Goal: Task Accomplishment & Management: Complete application form

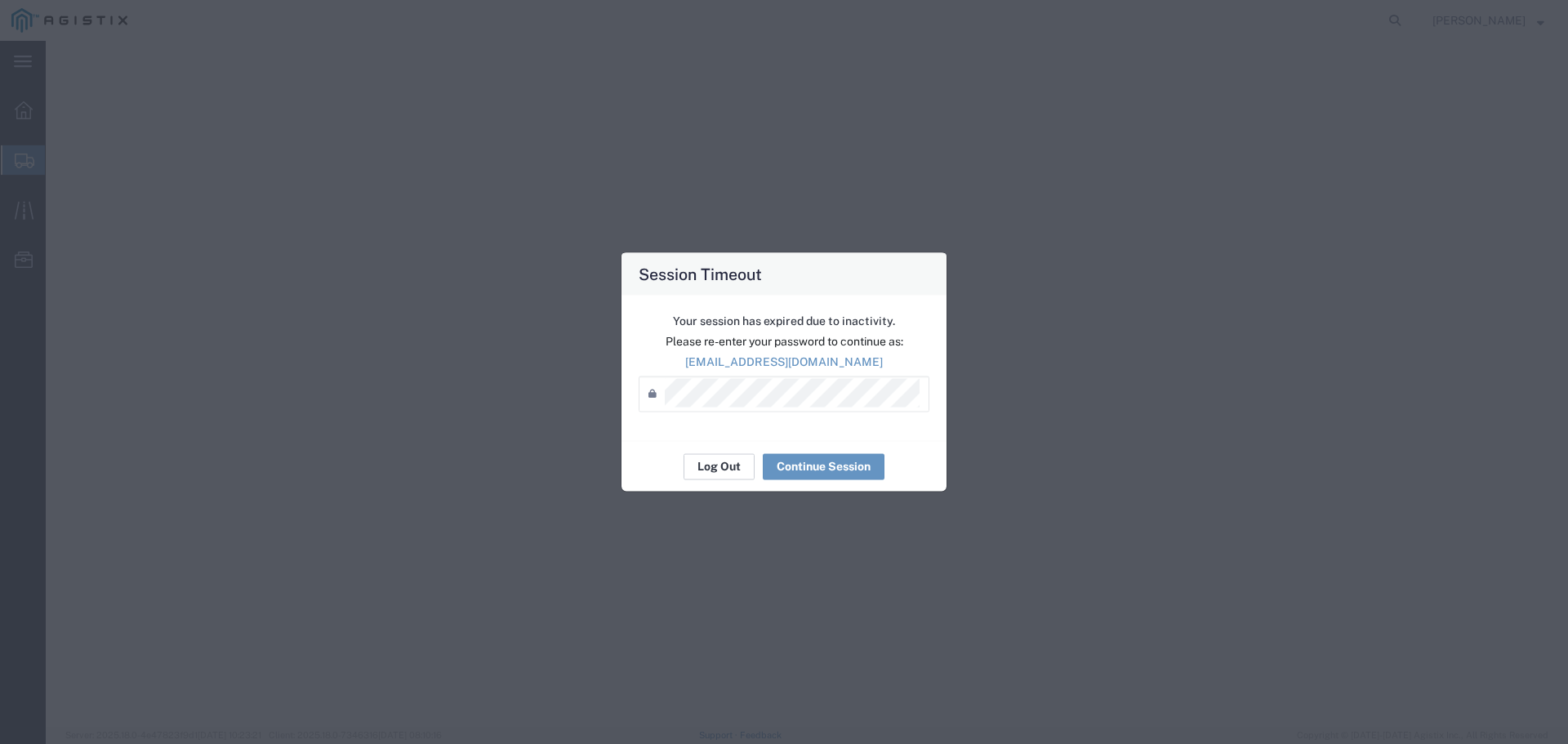
select select
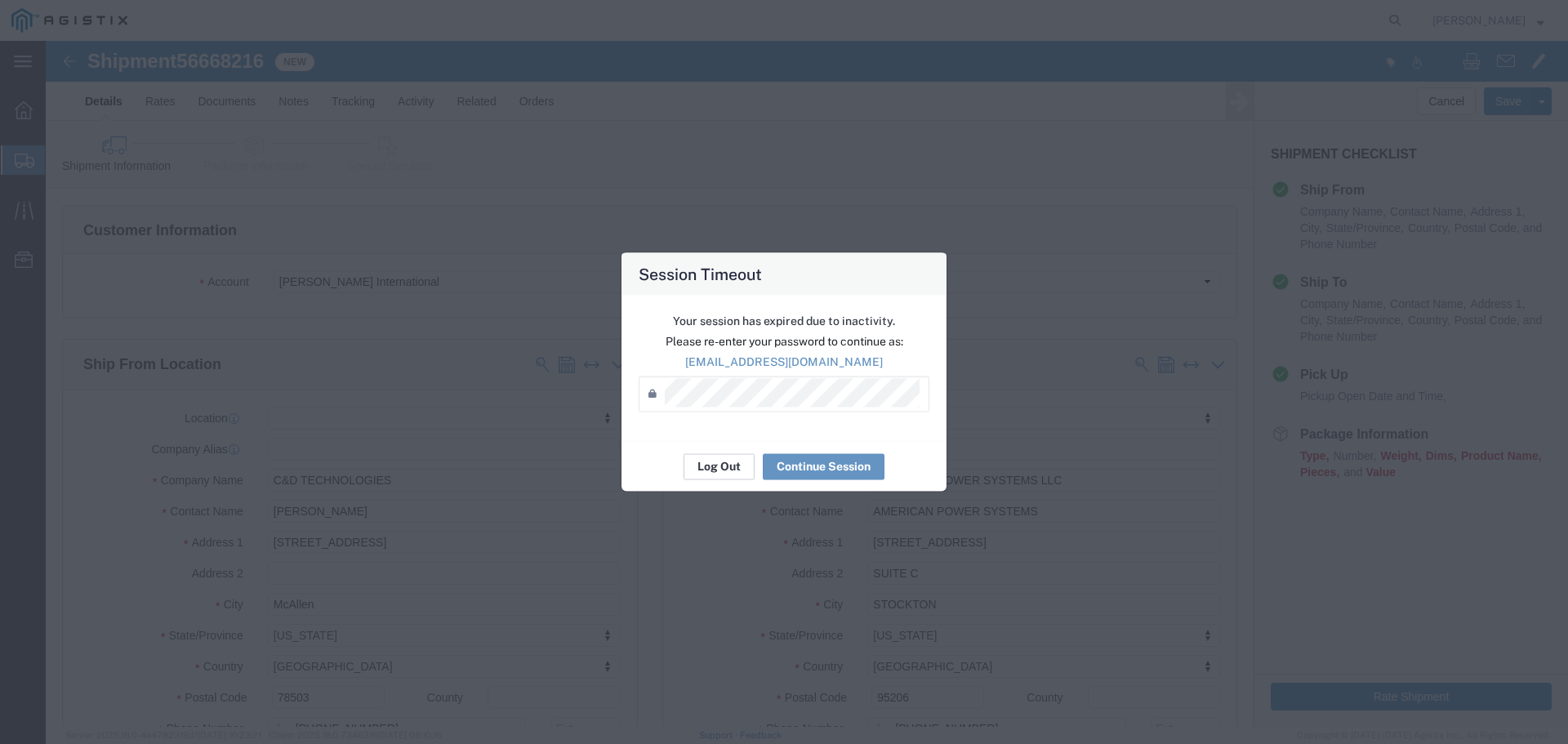
scroll to position [817, 0]
click at [802, 458] on button "Continue Session" at bounding box center [823, 467] width 122 height 26
click at [829, 467] on button "Continue Session" at bounding box center [823, 467] width 122 height 26
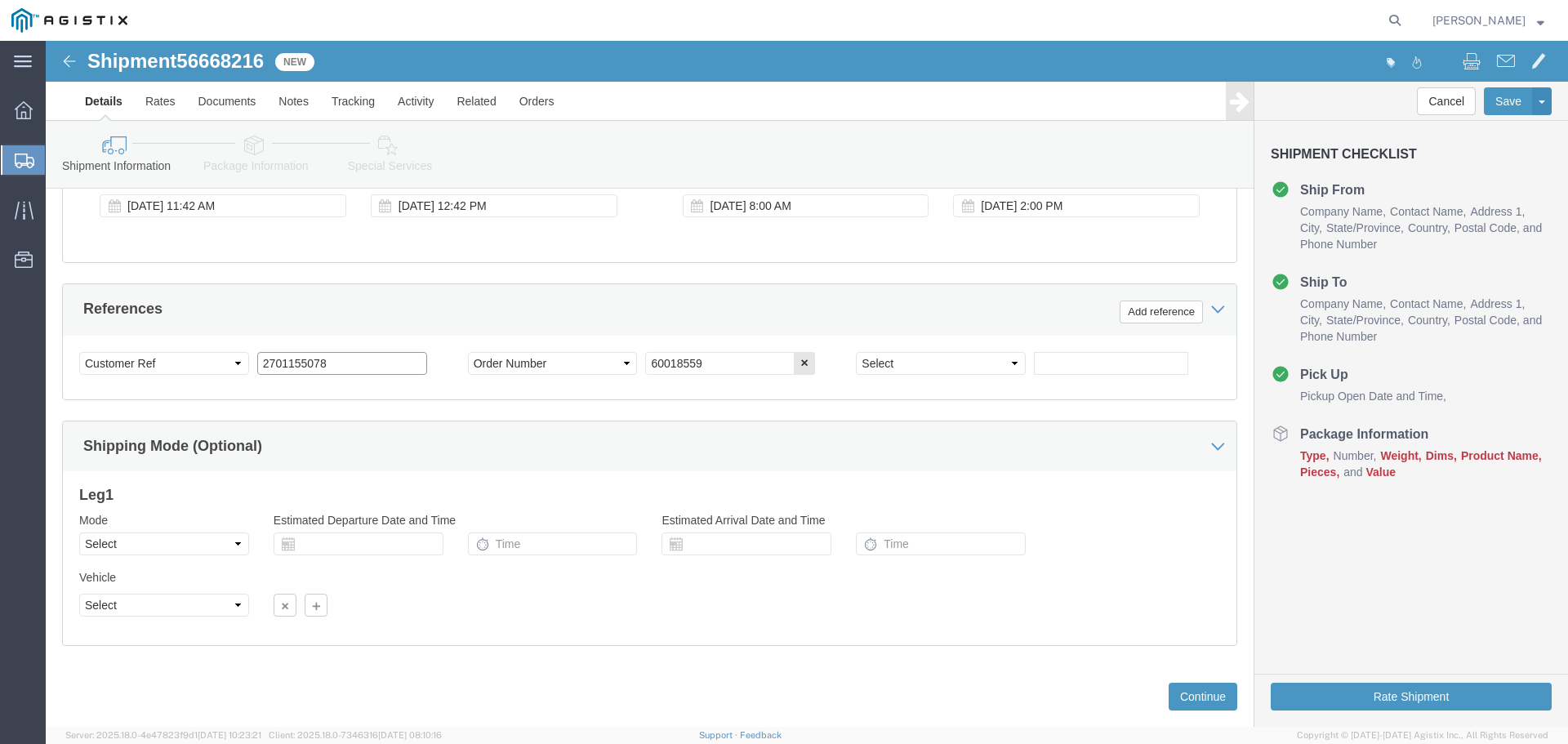
paste input "212896"
type input "2701212896"
click icon
click div
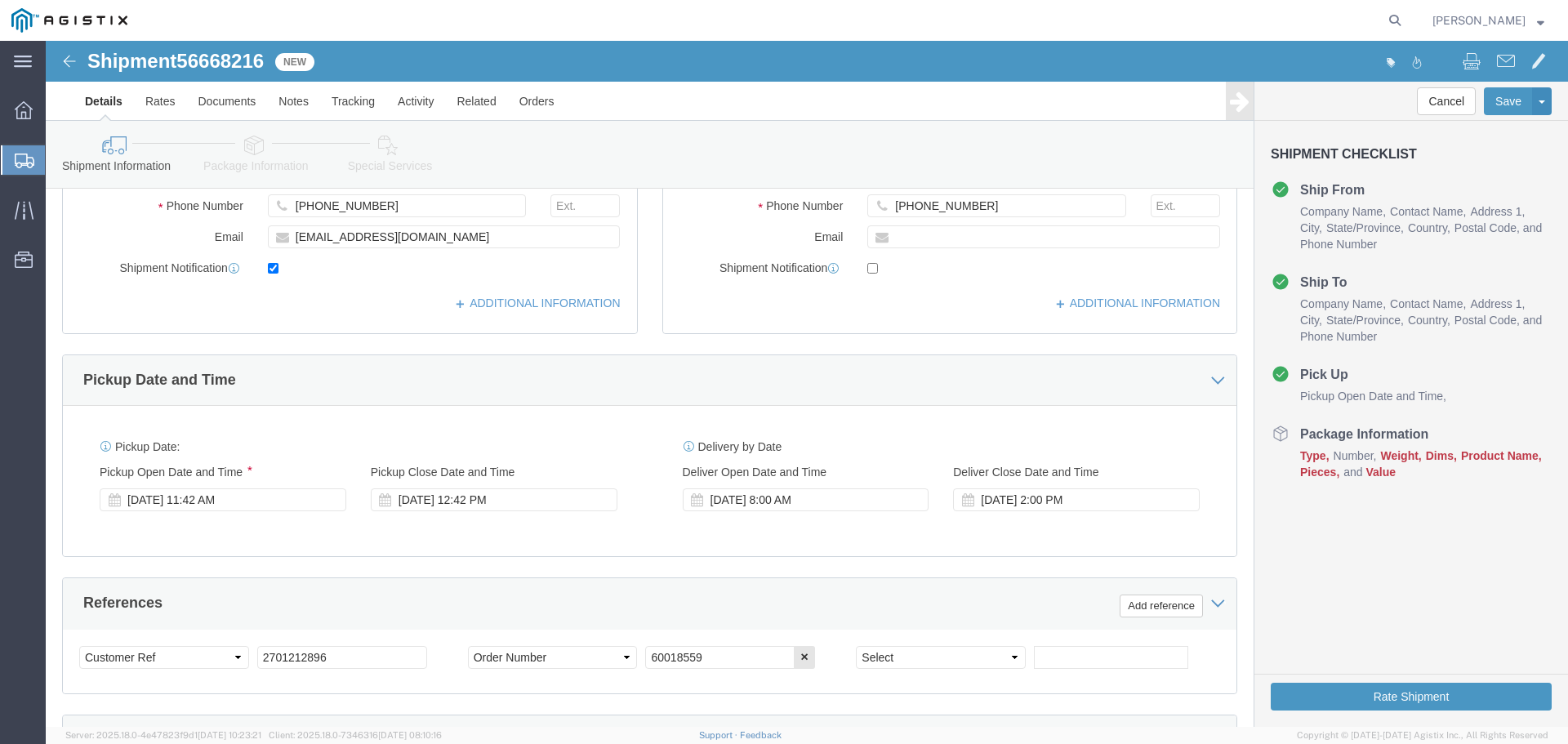
scroll to position [524, 0]
click icon
click div "[DATE] 8:00 AM"
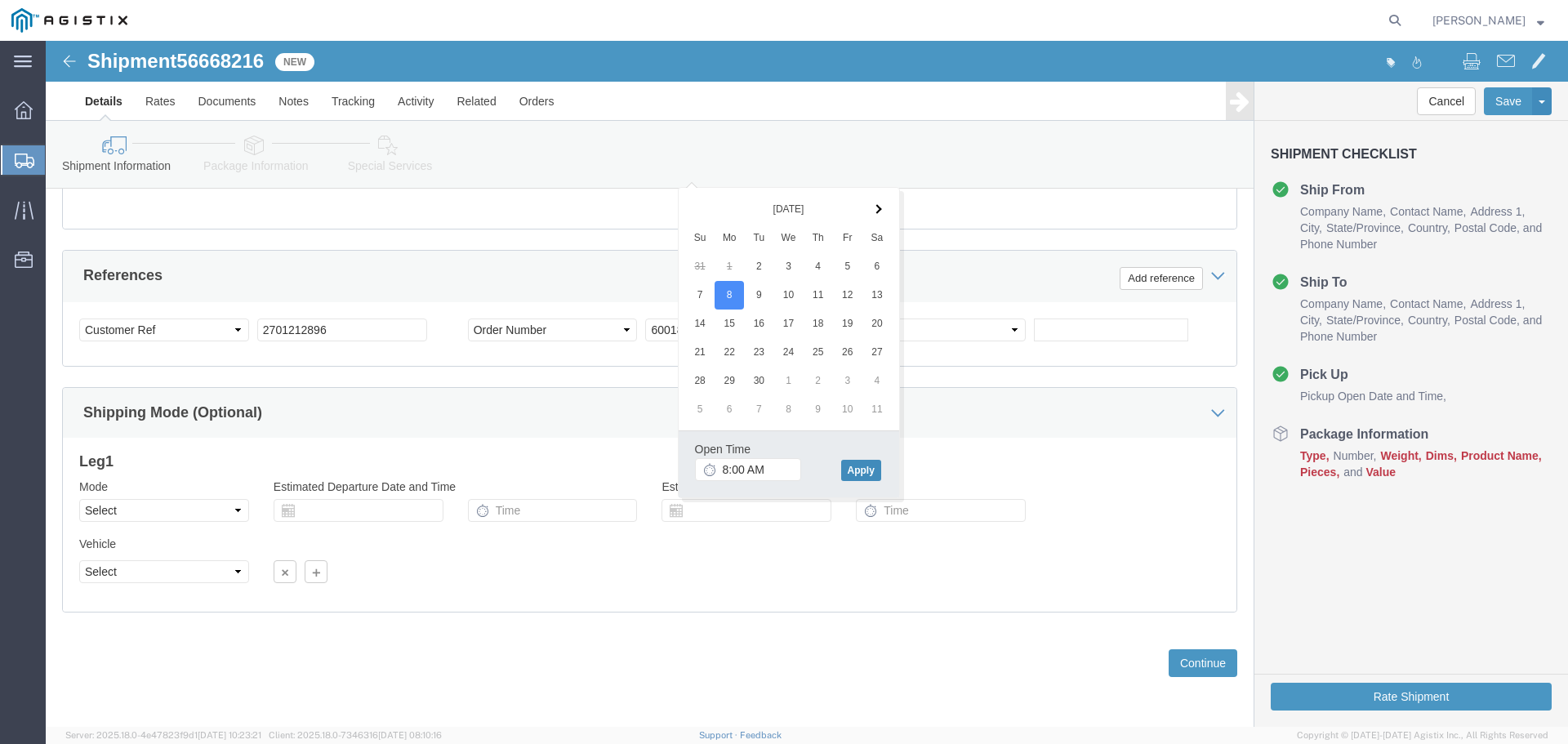
click button "Apply"
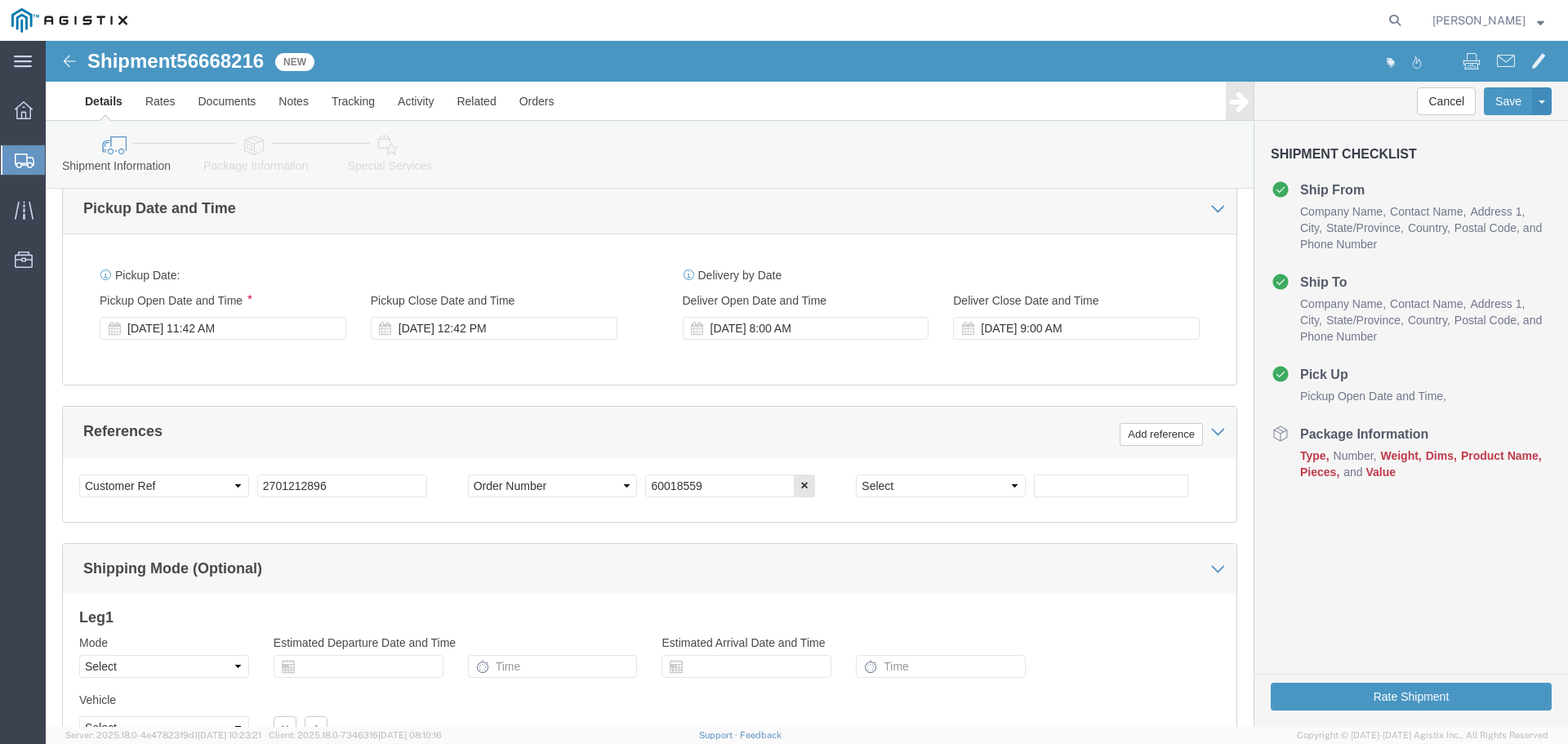
scroll to position [524, 0]
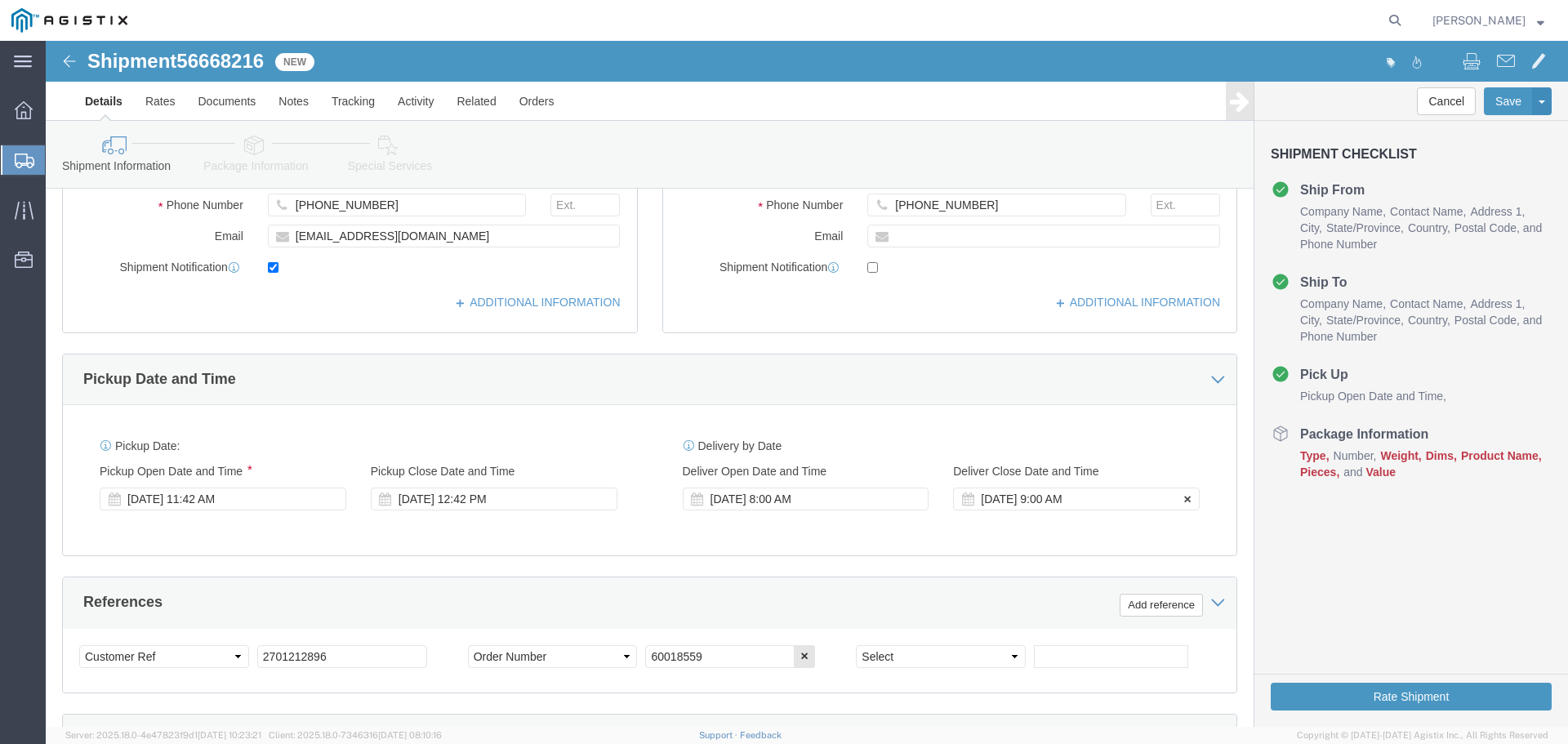
click div "[DATE] 9:00 AM"
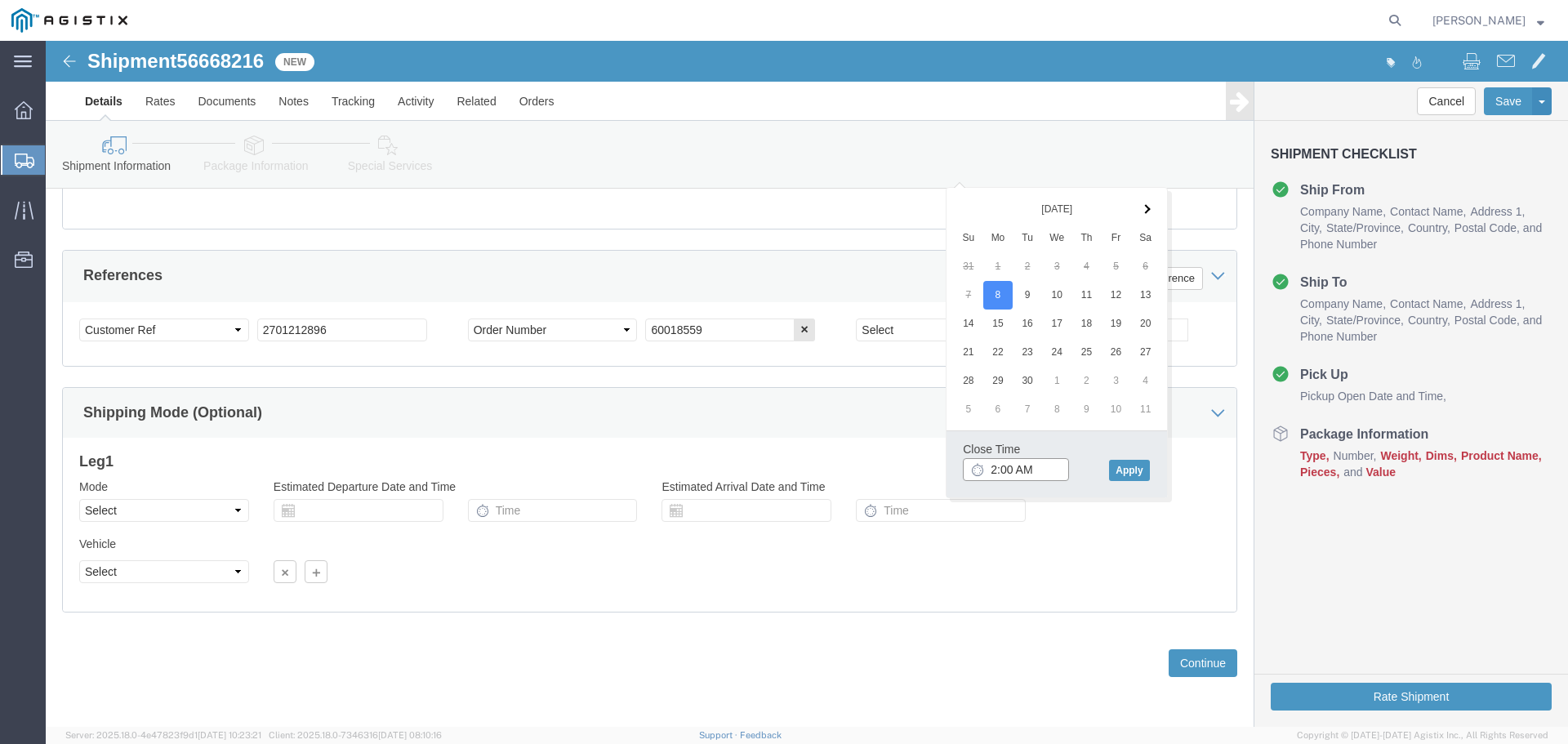
click input "2:00 AM"
type input "2:00 PM"
click button "Apply"
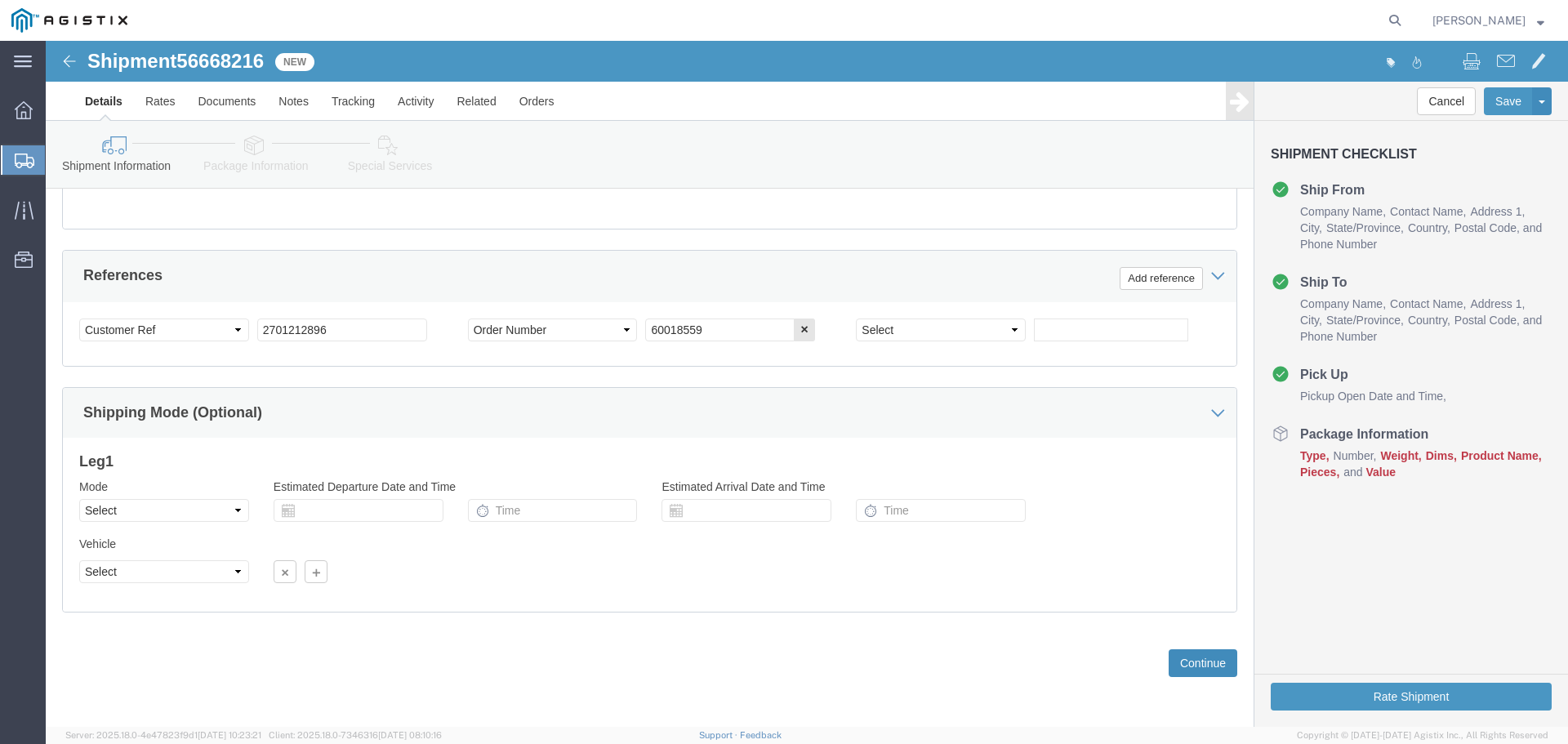
click button "Continue"
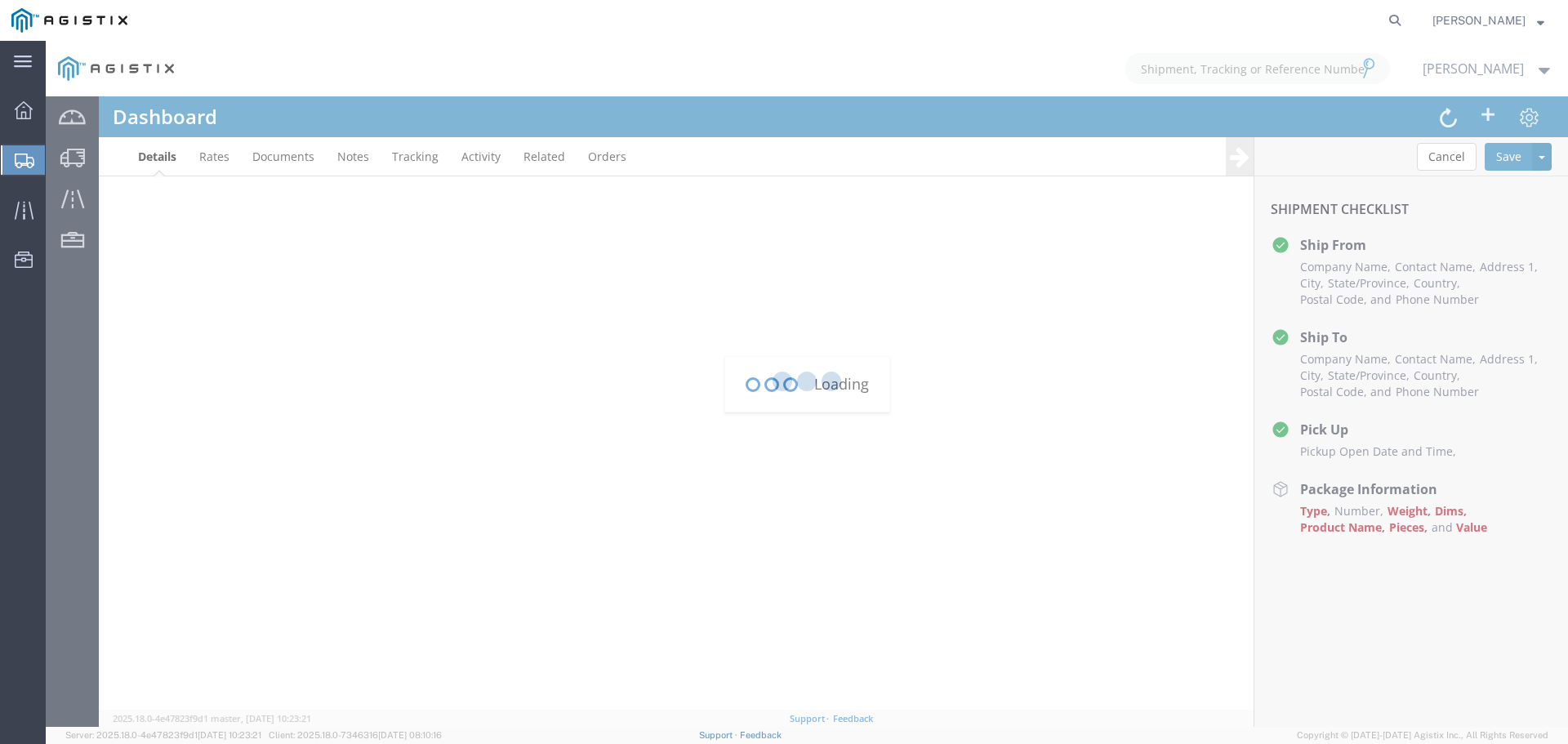
scroll to position [345, 0]
type input "[EMAIL_ADDRESS][DOMAIN_NAME]"
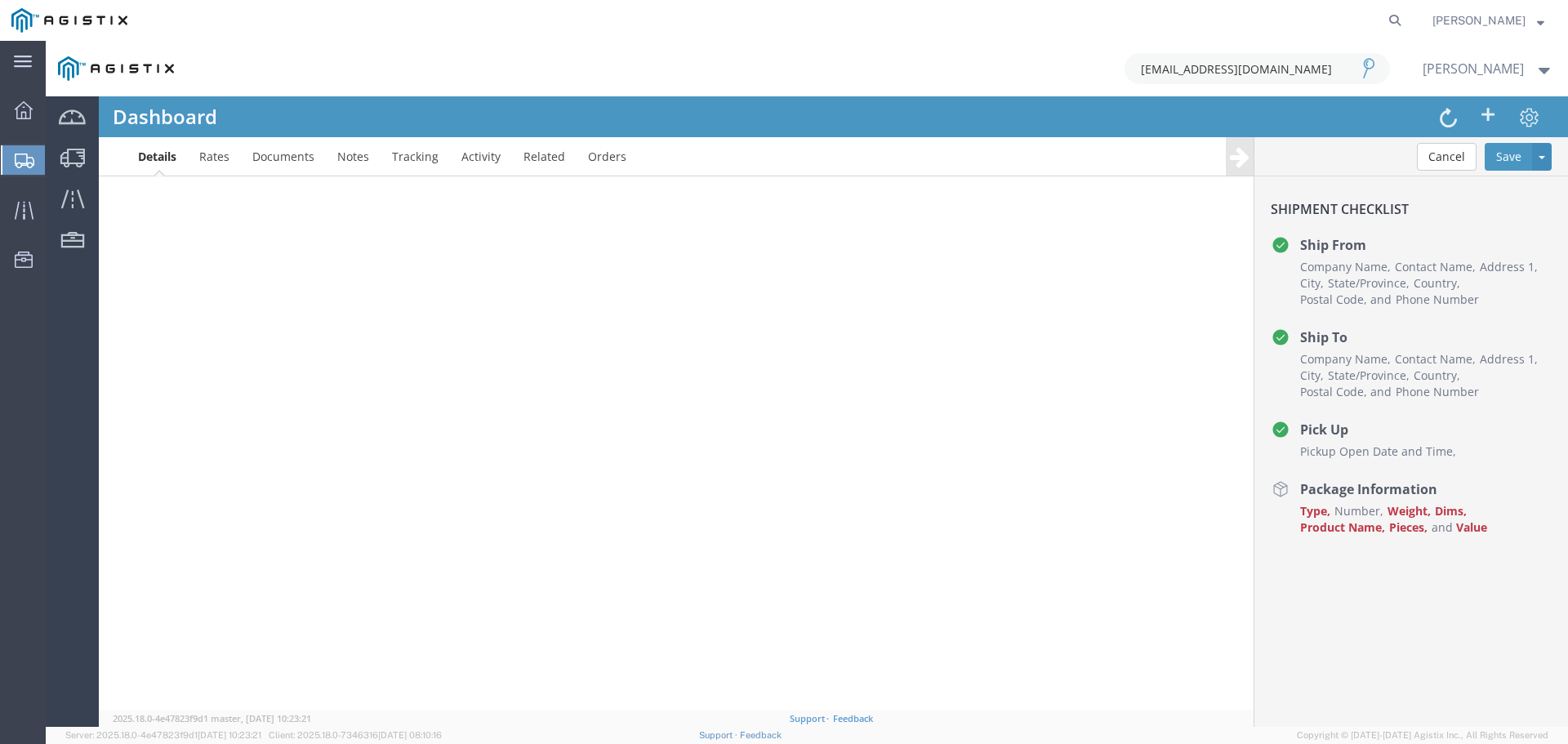
click at [1003, 640] on div at bounding box center [807, 384] width 1522 height 686
click at [1319, 488] on div at bounding box center [807, 384] width 1522 height 686
click at [1367, 487] on div at bounding box center [807, 384] width 1522 height 686
click at [1396, 503] on div at bounding box center [807, 384] width 1522 height 686
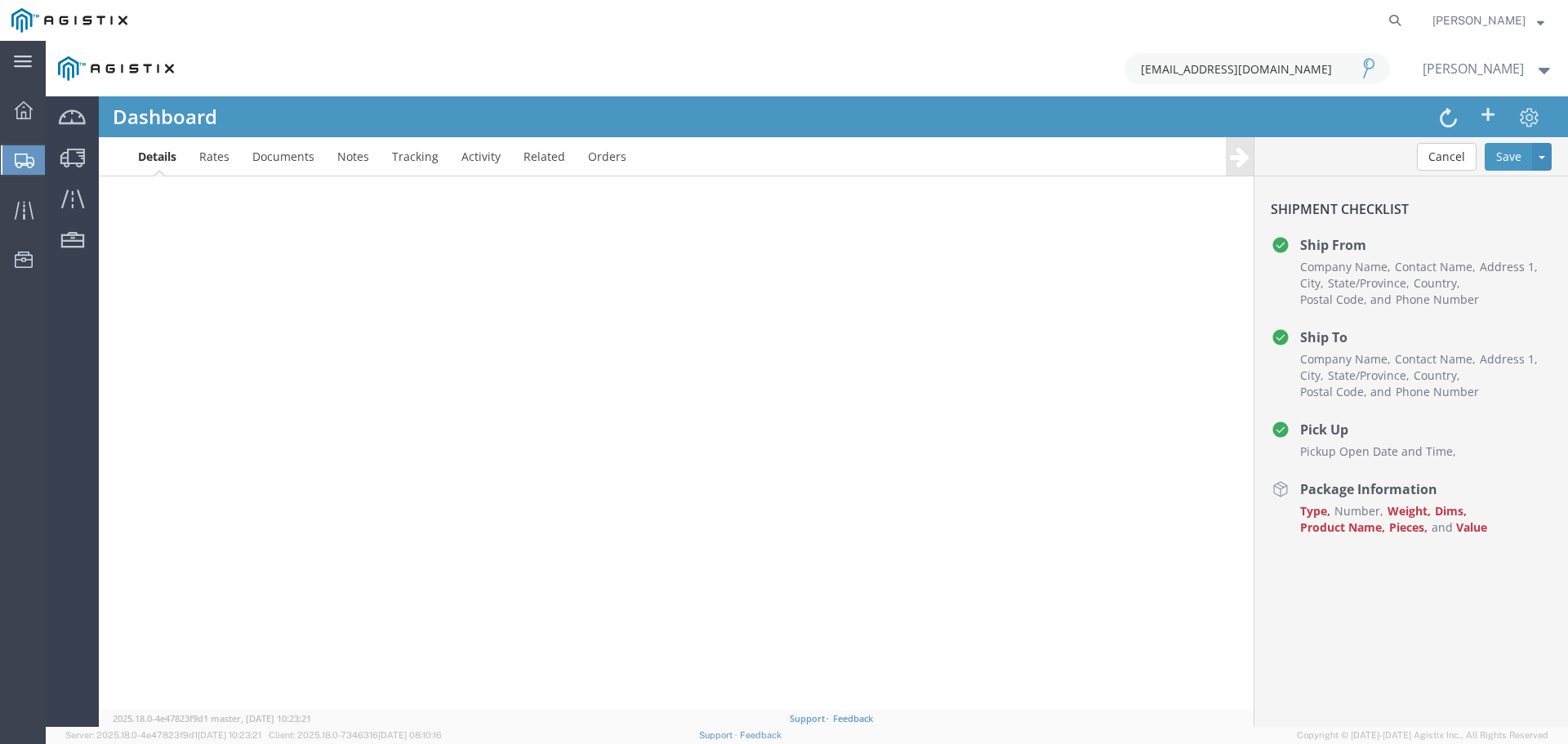
scroll to position [345, 0]
click at [1502, 156] on div at bounding box center [807, 384] width 1522 height 686
click at [58, 163] on span "Shipments" at bounding box center [51, 160] width 13 height 33
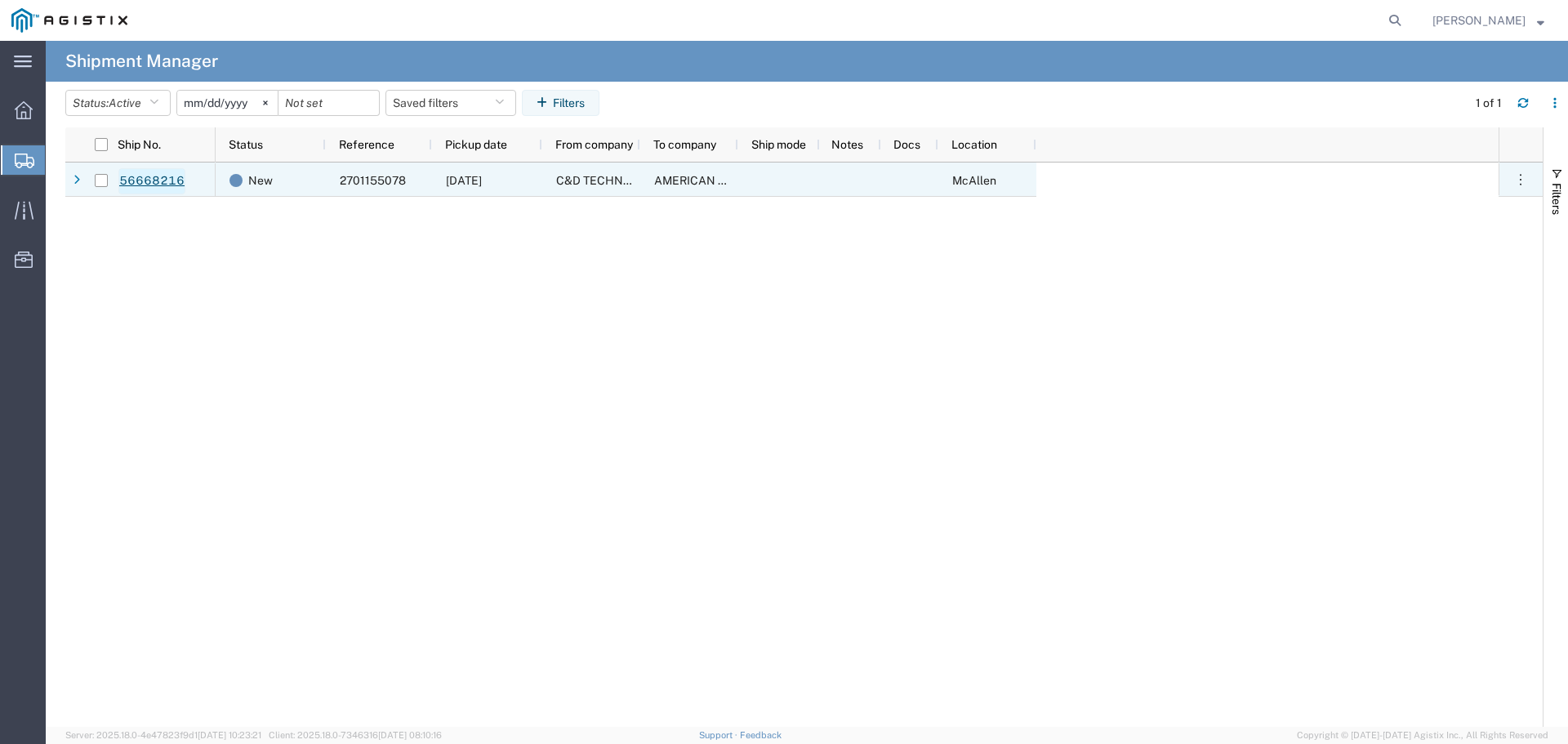
click at [155, 181] on link "56668216" at bounding box center [152, 181] width 67 height 26
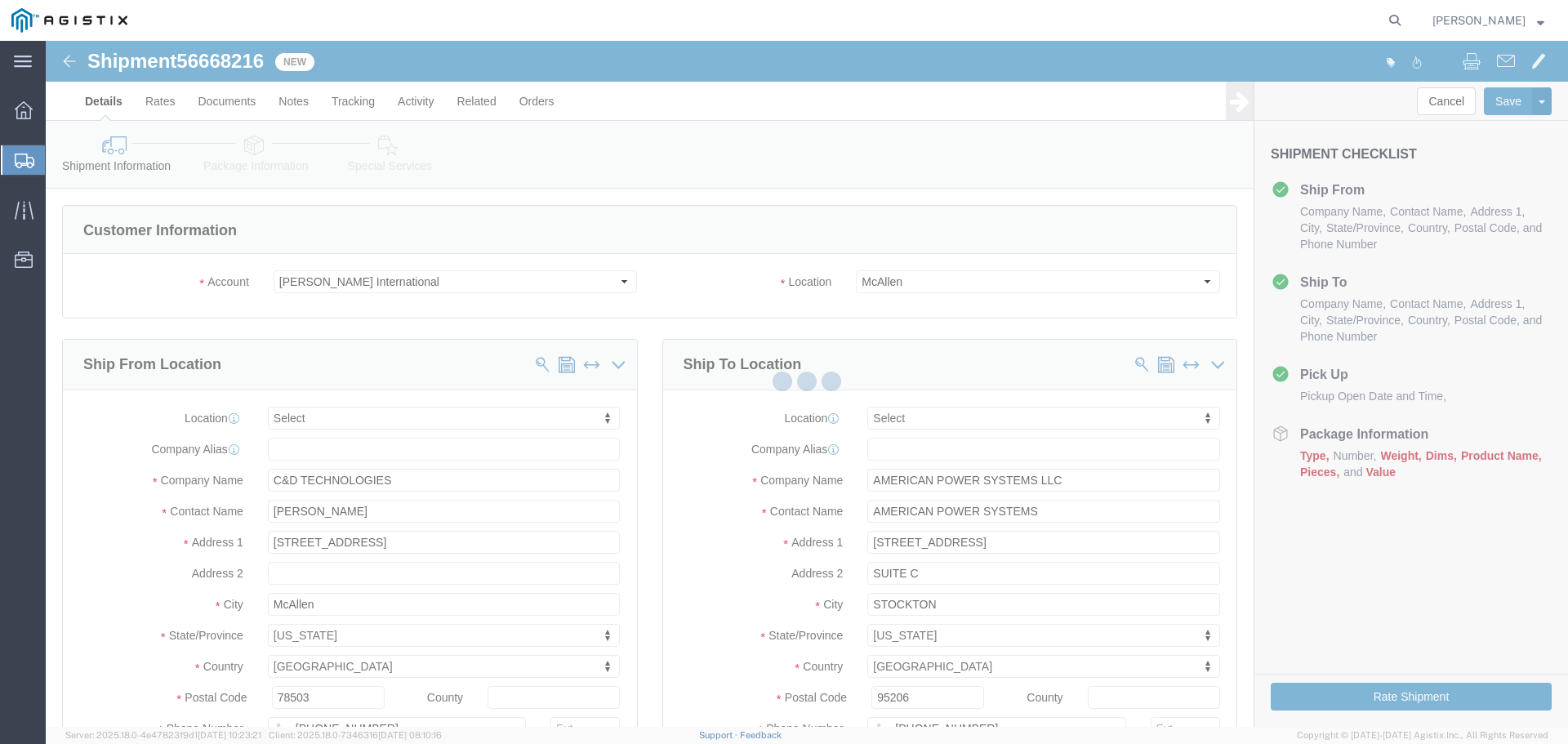
select select
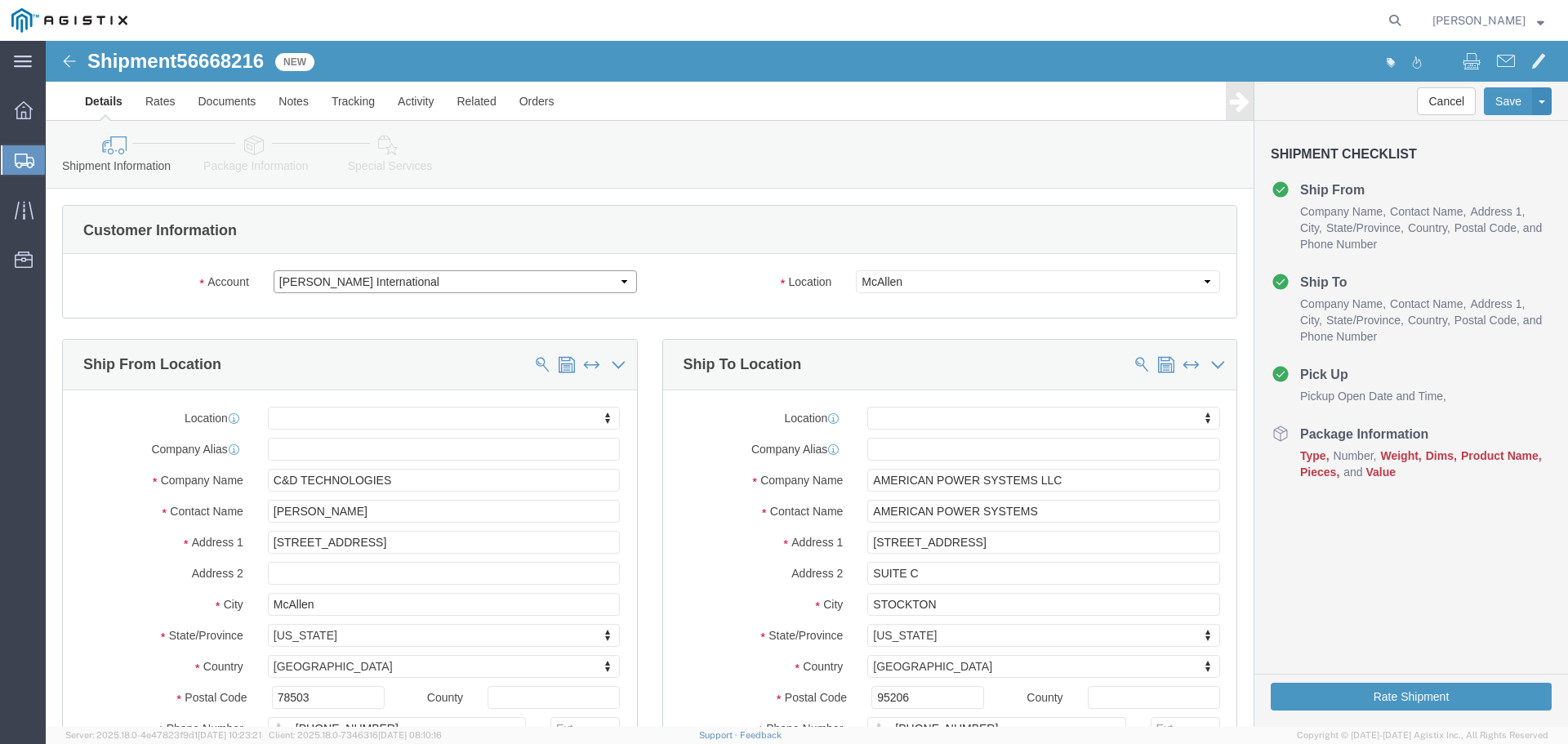
click select "Select PG&E [PERSON_NAME] International"
select select "9596"
click select "Select PG&E [PERSON_NAME] International"
select select
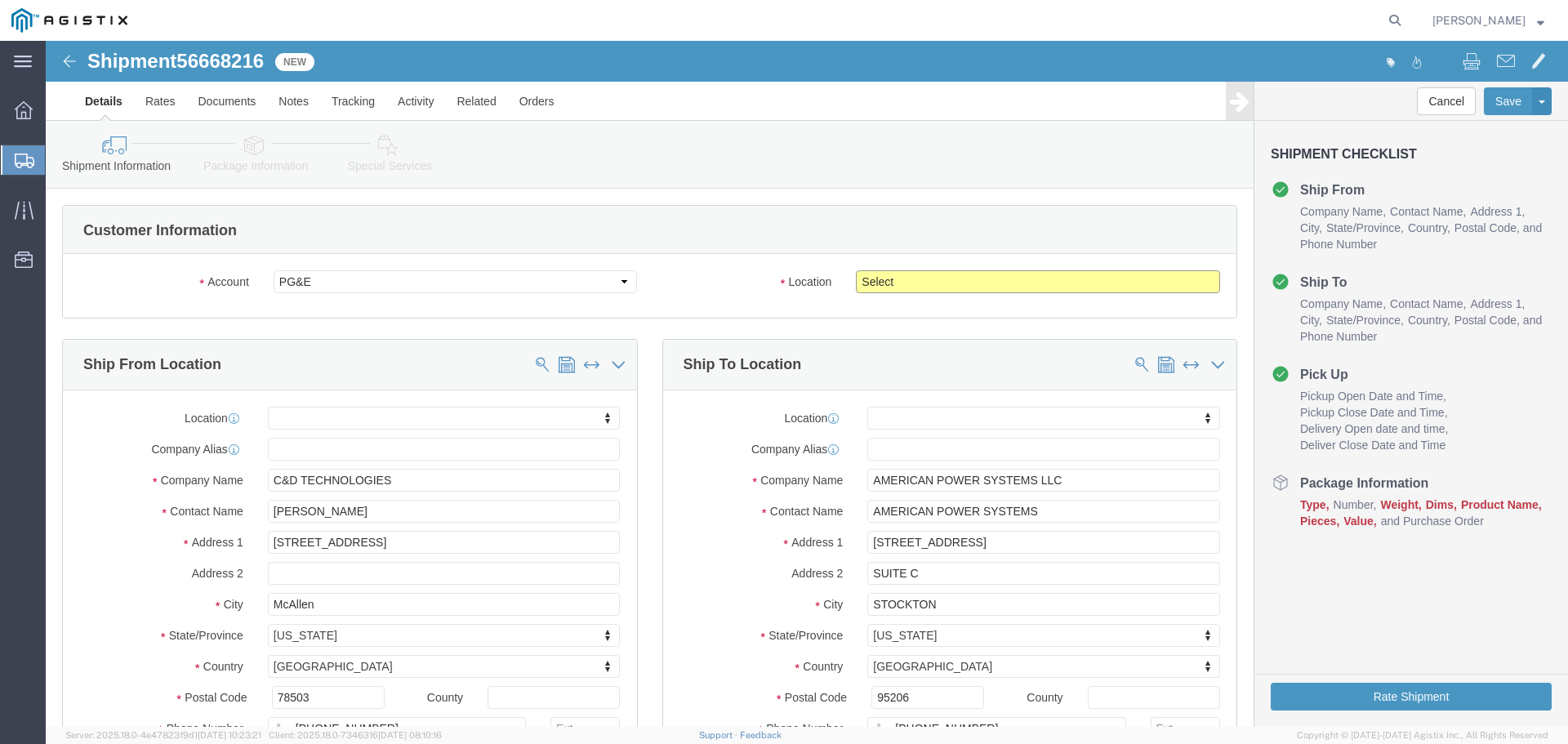
click select "Select All Others [GEOGRAPHIC_DATA] [GEOGRAPHIC_DATA] [GEOGRAPHIC_DATA] [GEOGRA…"
select select "23082"
click select "Select All Others [GEOGRAPHIC_DATA] [GEOGRAPHIC_DATA] [GEOGRAPHIC_DATA] [GEOGRA…"
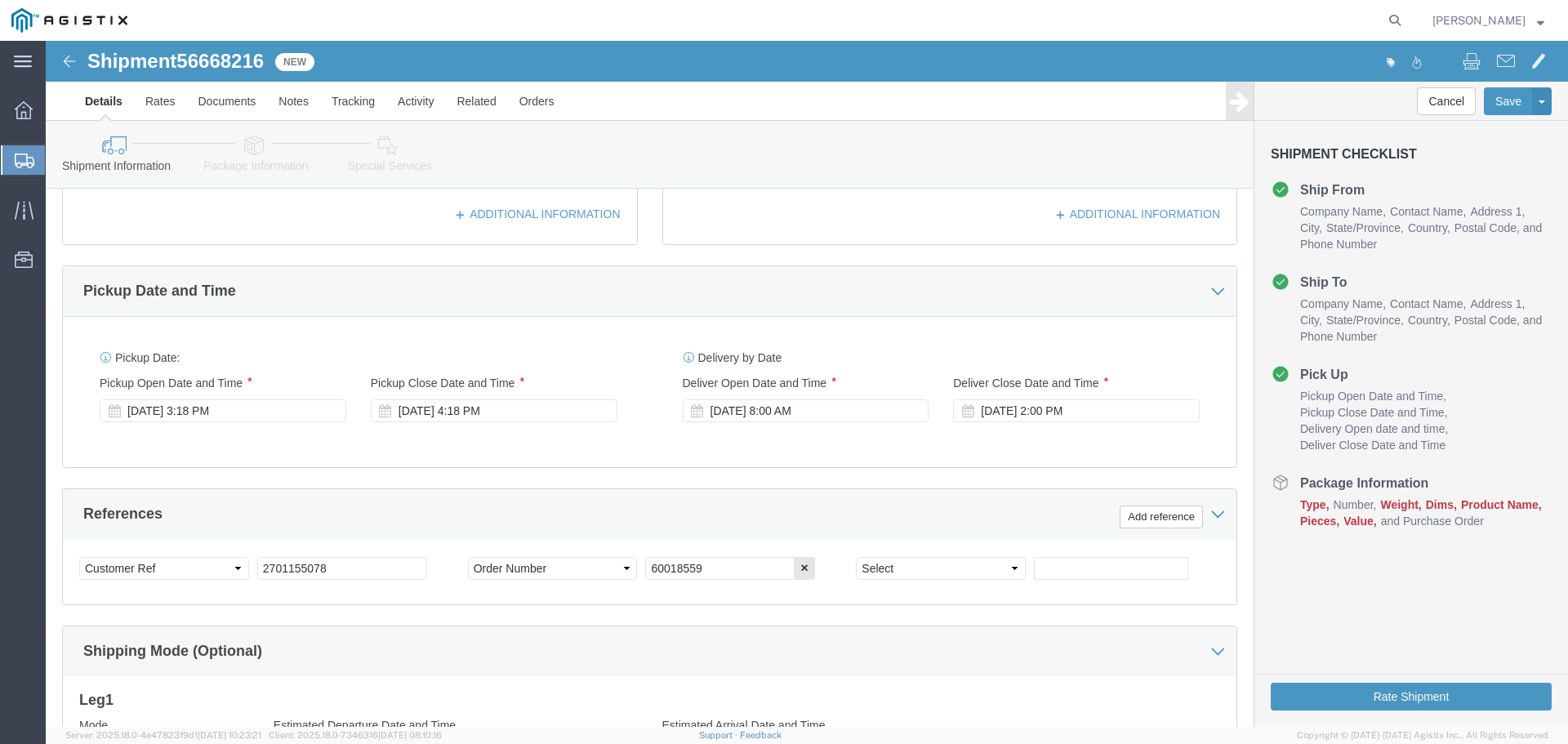
scroll to position [653, 0]
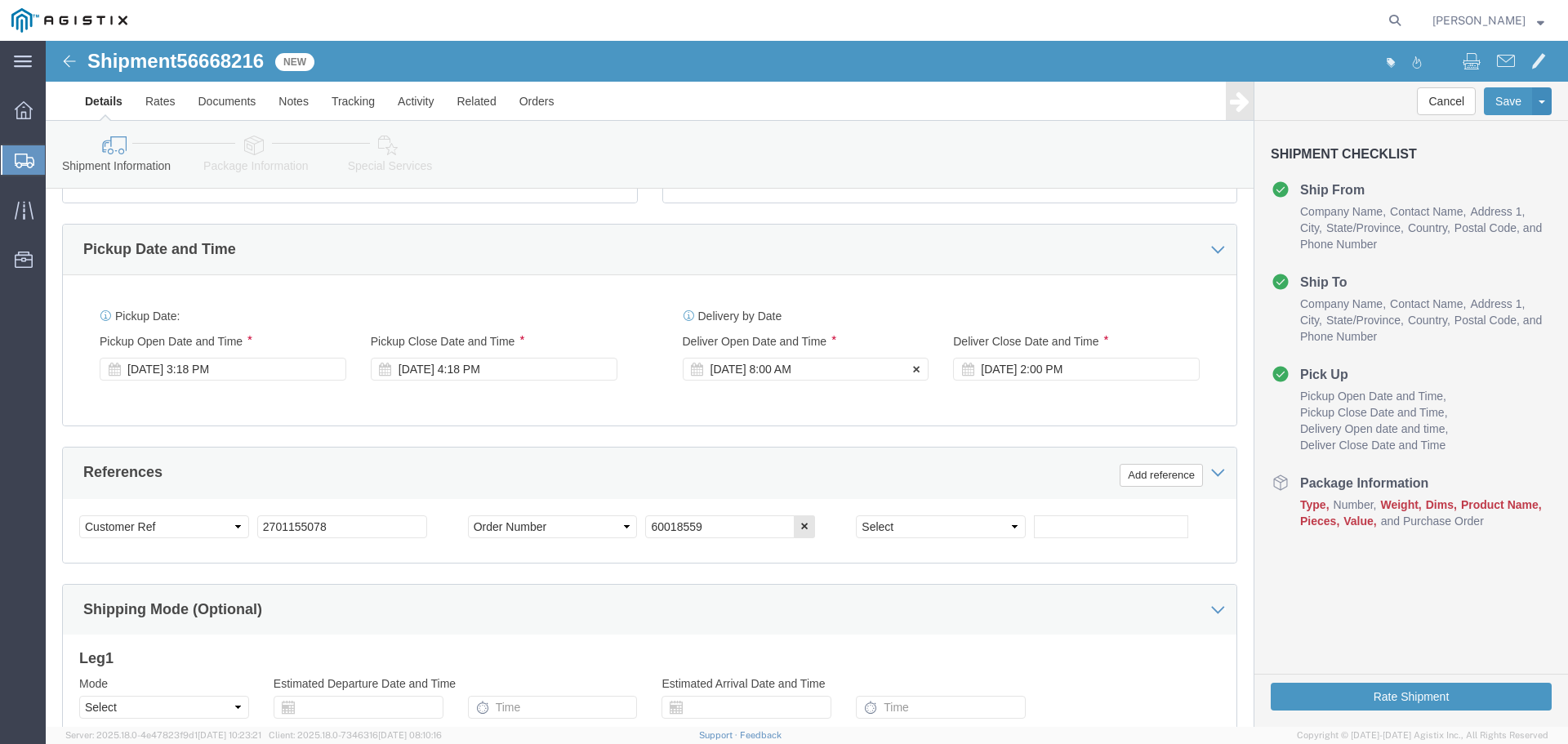
click div "[DATE] 8:00 AM"
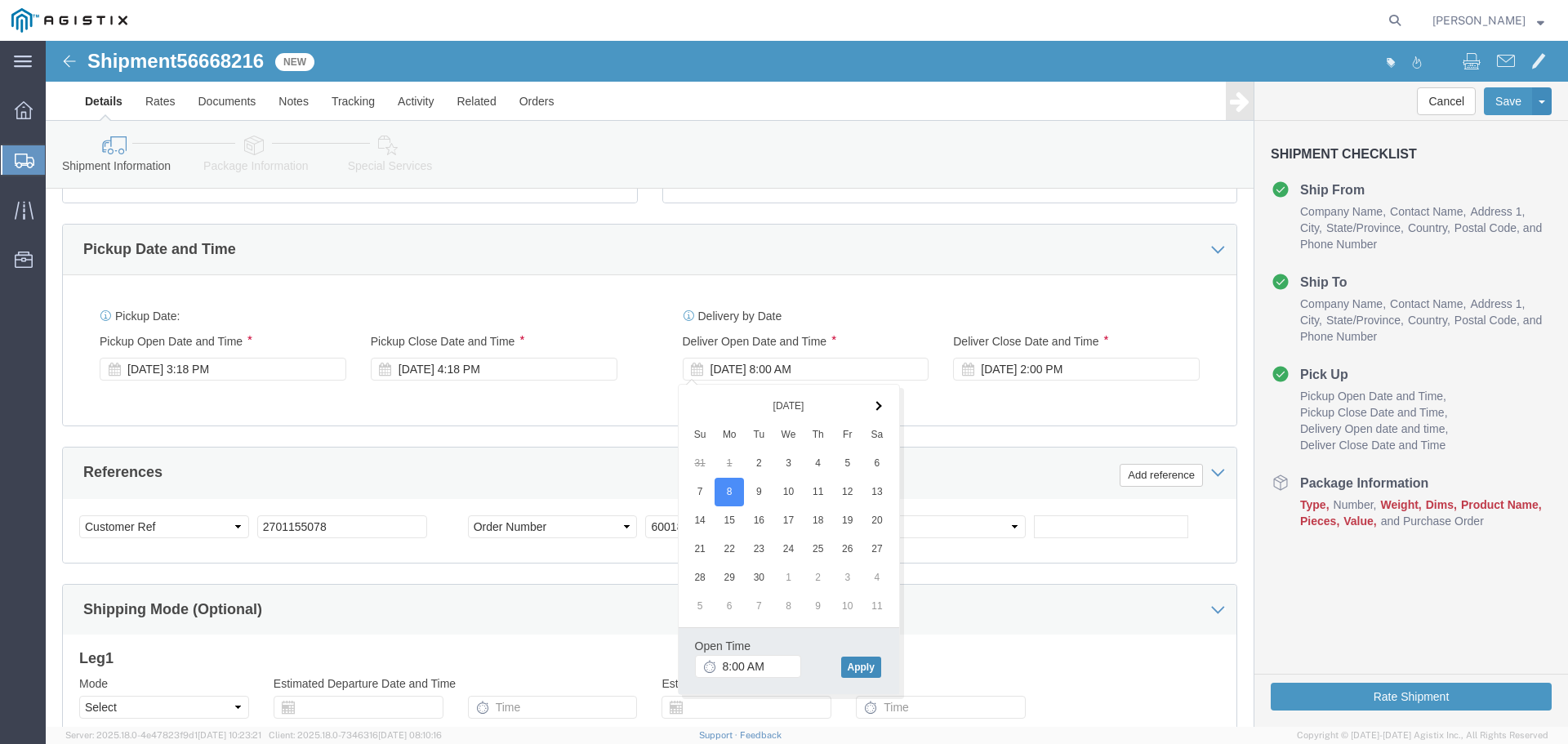
drag, startPoint x: 819, startPoint y: 628, endPoint x: 863, endPoint y: 543, distance: 95.7
click button "Apply"
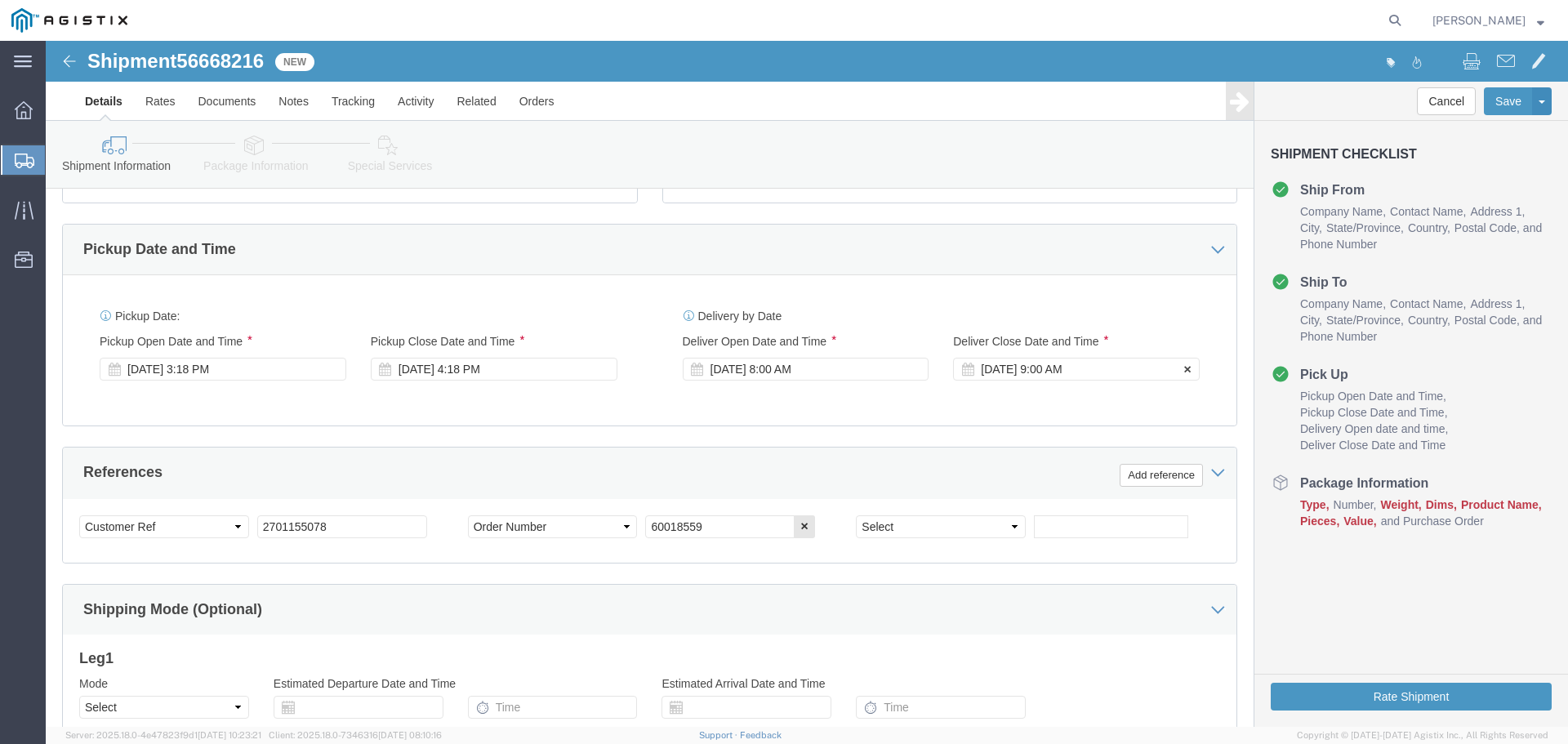
click div "[DATE] 9:00 AM"
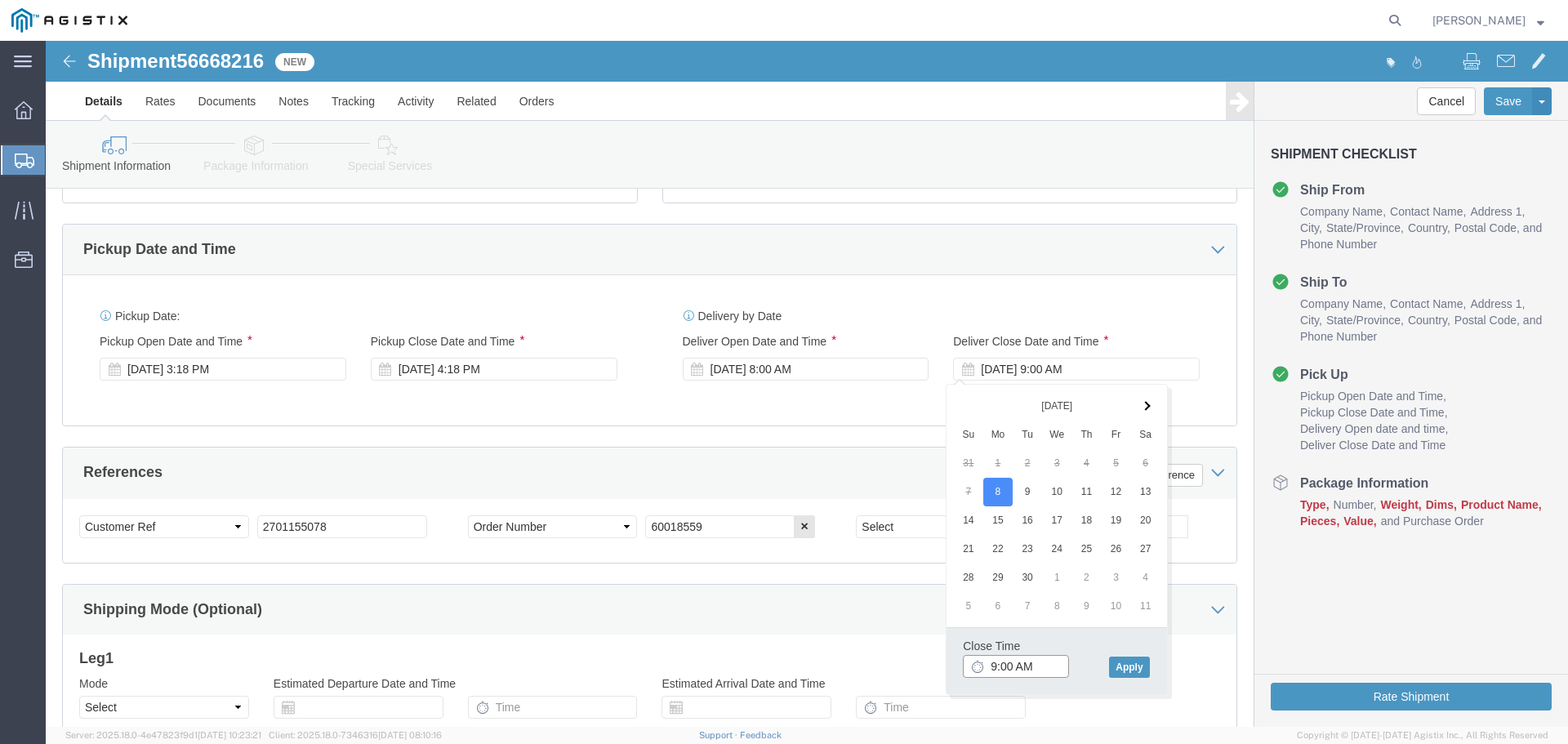
click input "9:00 AM"
click input "2:00 AM"
type input "2:00 PM"
click button "Apply"
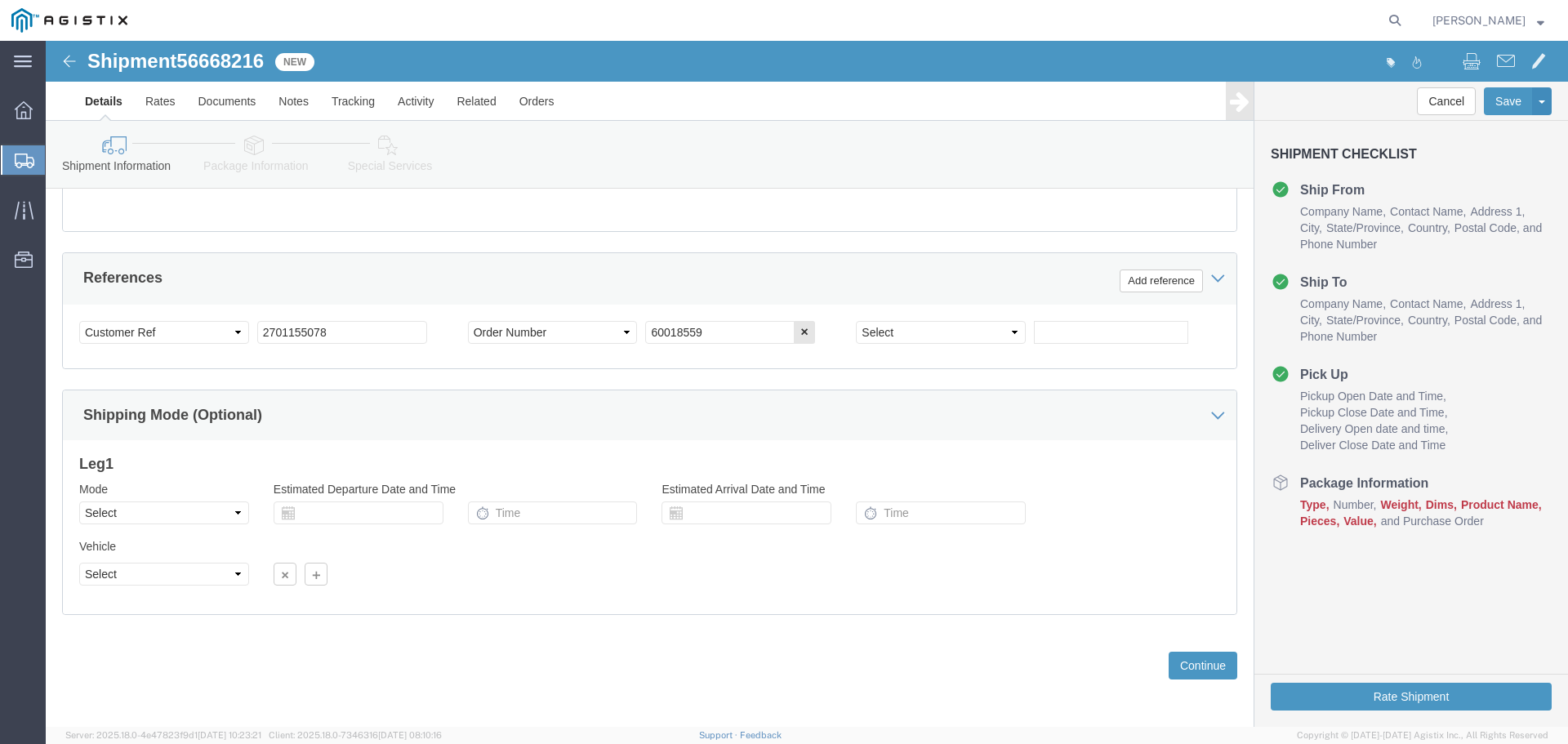
scroll to position [850, 0]
drag, startPoint x: 1141, startPoint y: 622, endPoint x: 1130, endPoint y: 620, distance: 11.2
click button "Continue"
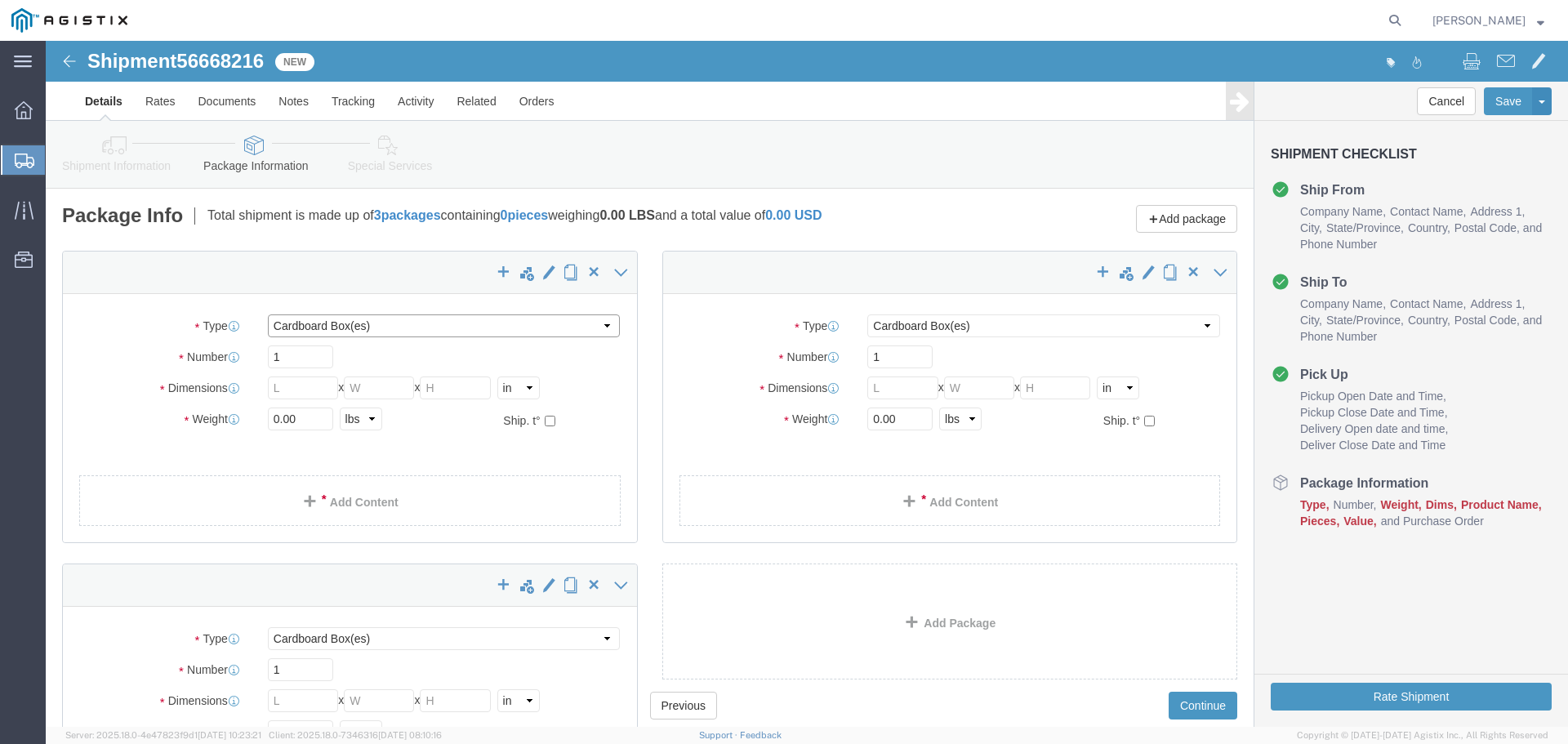
click select "Select Bale(s) Basket(s) Bolt(s) Bottle(s) Buckets Bulk Bundle(s) Can(s) Cardbo…"
select select "PSNS"
click select "Select Bale(s) Basket(s) Bolt(s) Bottle(s) Buckets Bulk Bundle(s) Can(s) Cardbo…"
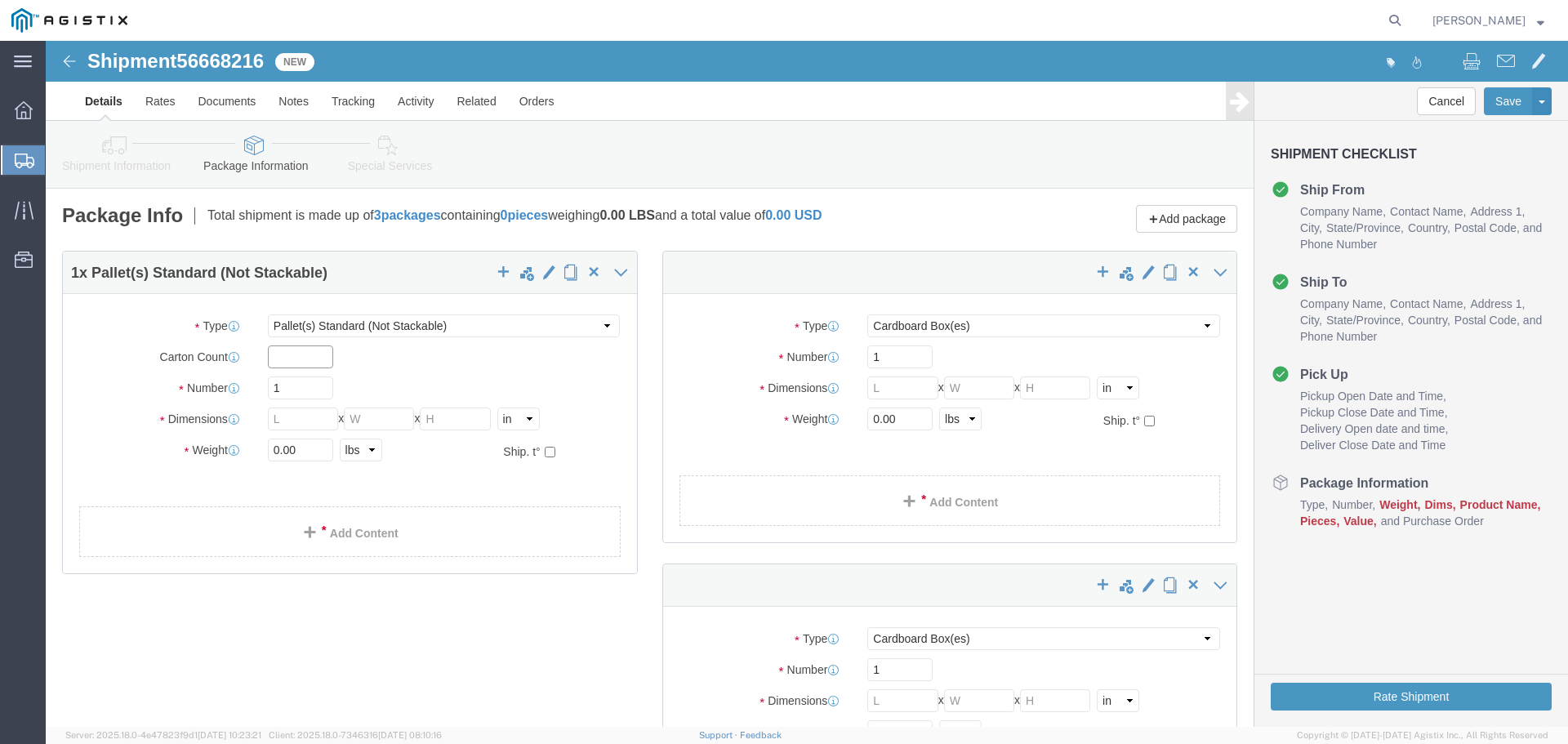
click input "text"
type input "1"
click input "1"
type input "2"
click input "text"
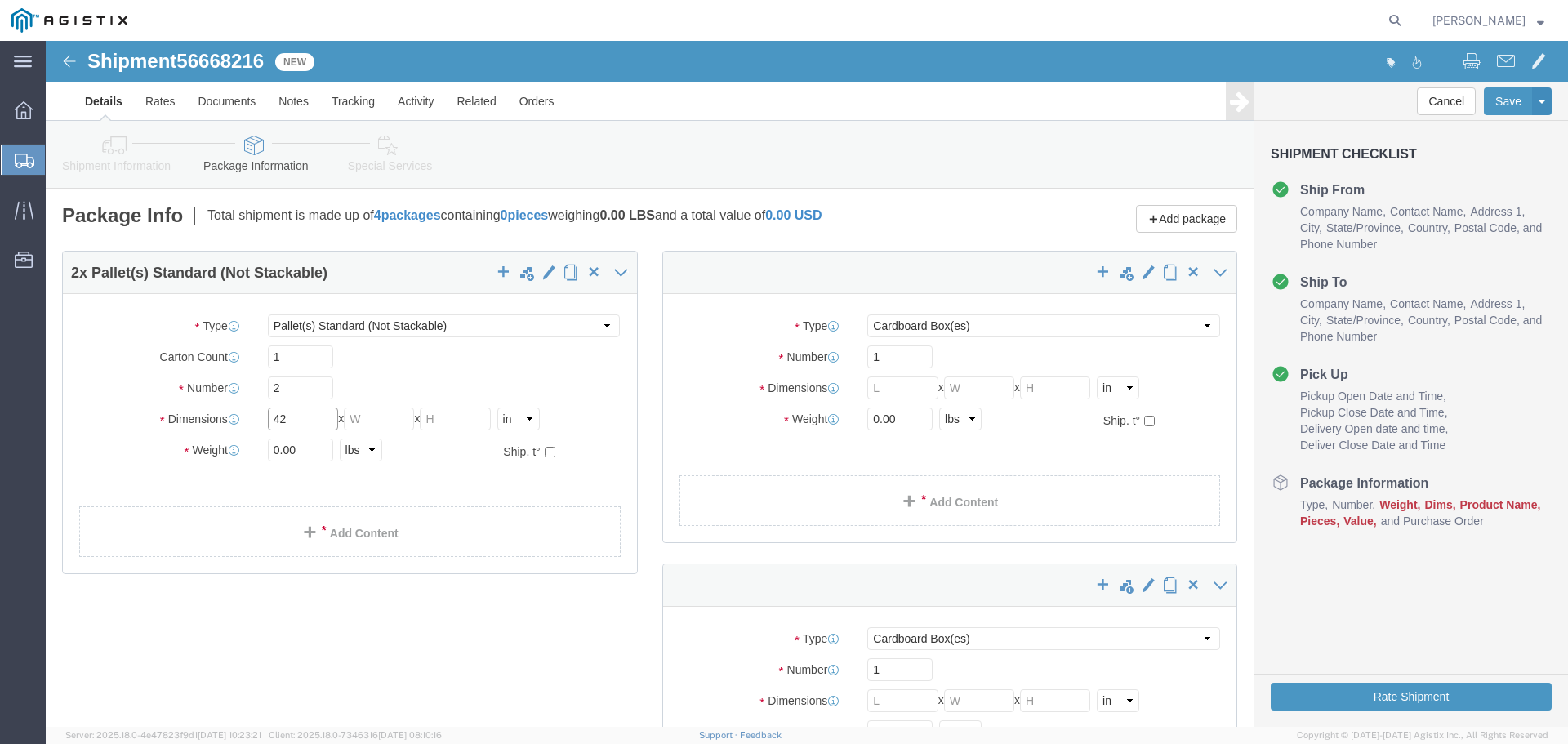
type input "42"
type input "30"
type input "52"
drag, startPoint x: 250, startPoint y: 413, endPoint x: 194, endPoint y: 411, distance: 56.0
click div "Weight 0.00 Select kgs lbs Ship. t°"
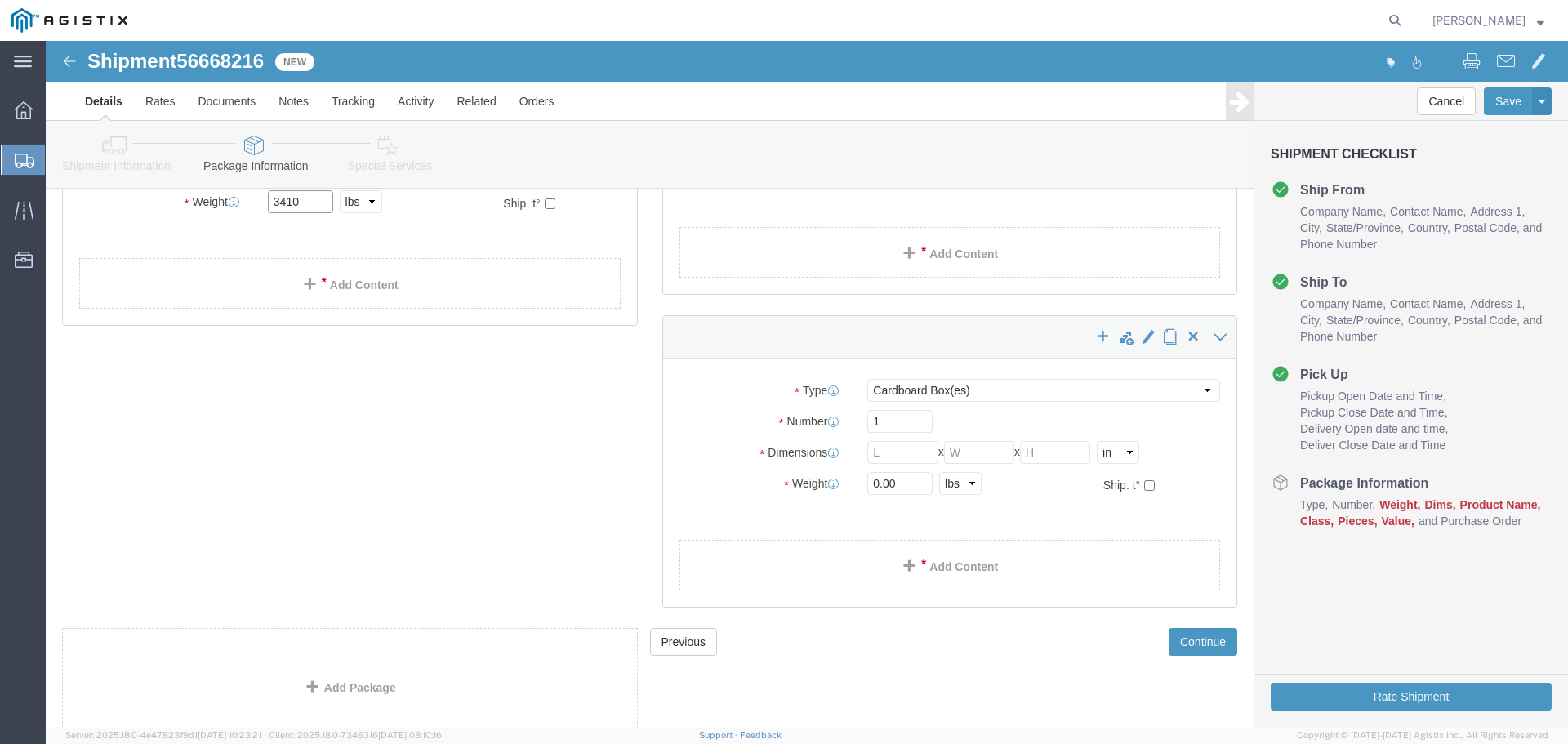
scroll to position [1, 0]
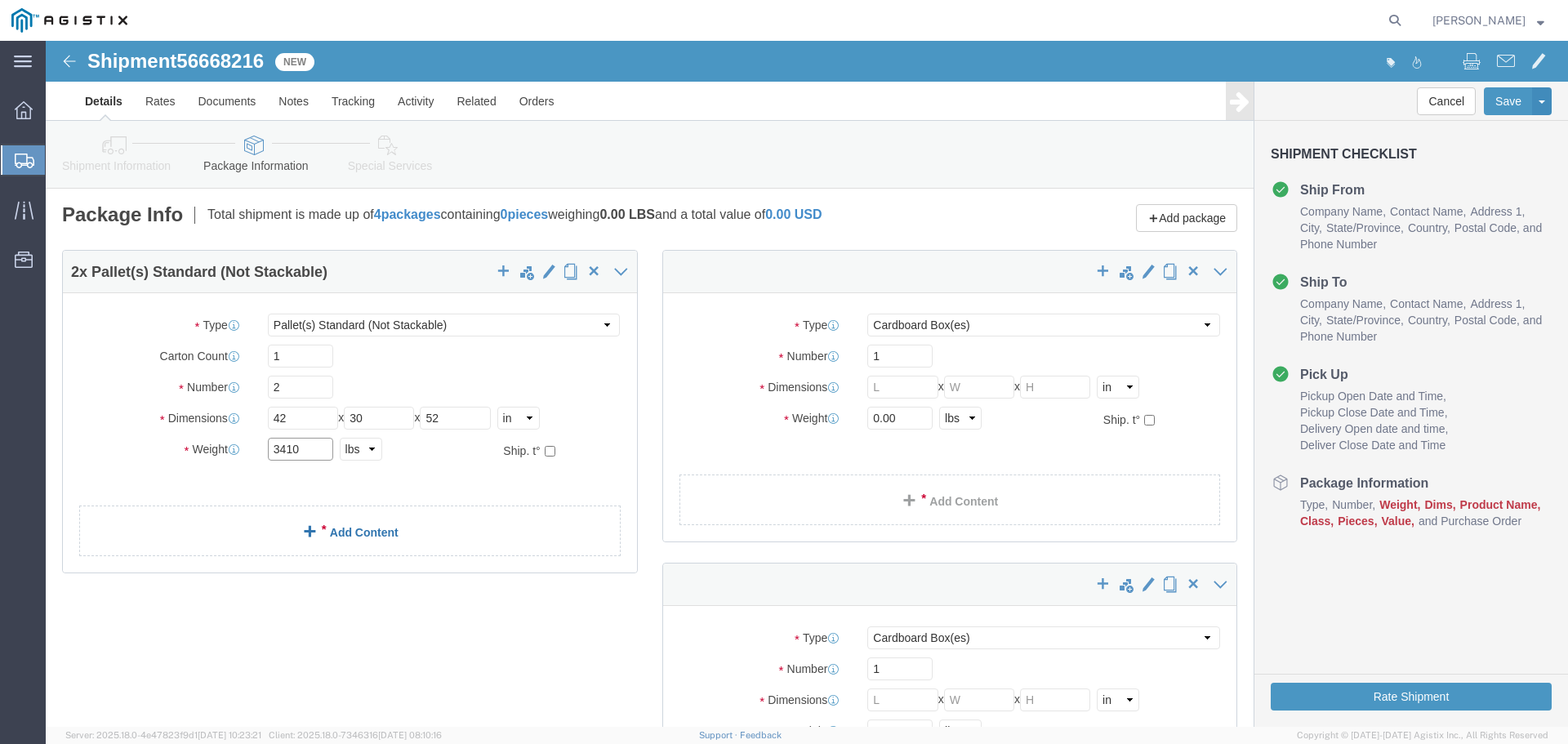
type input "3410"
click link "Add Content"
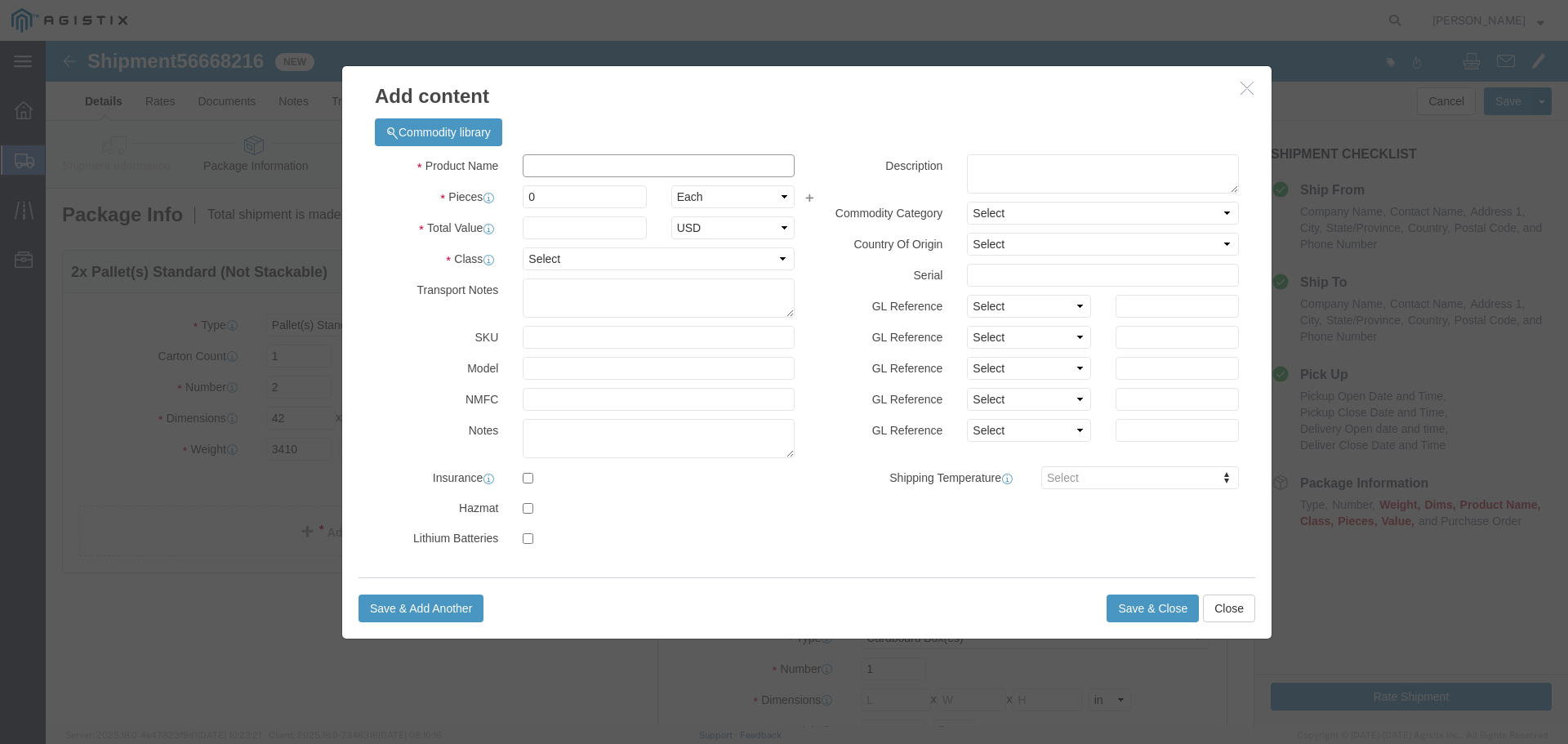
click input "text"
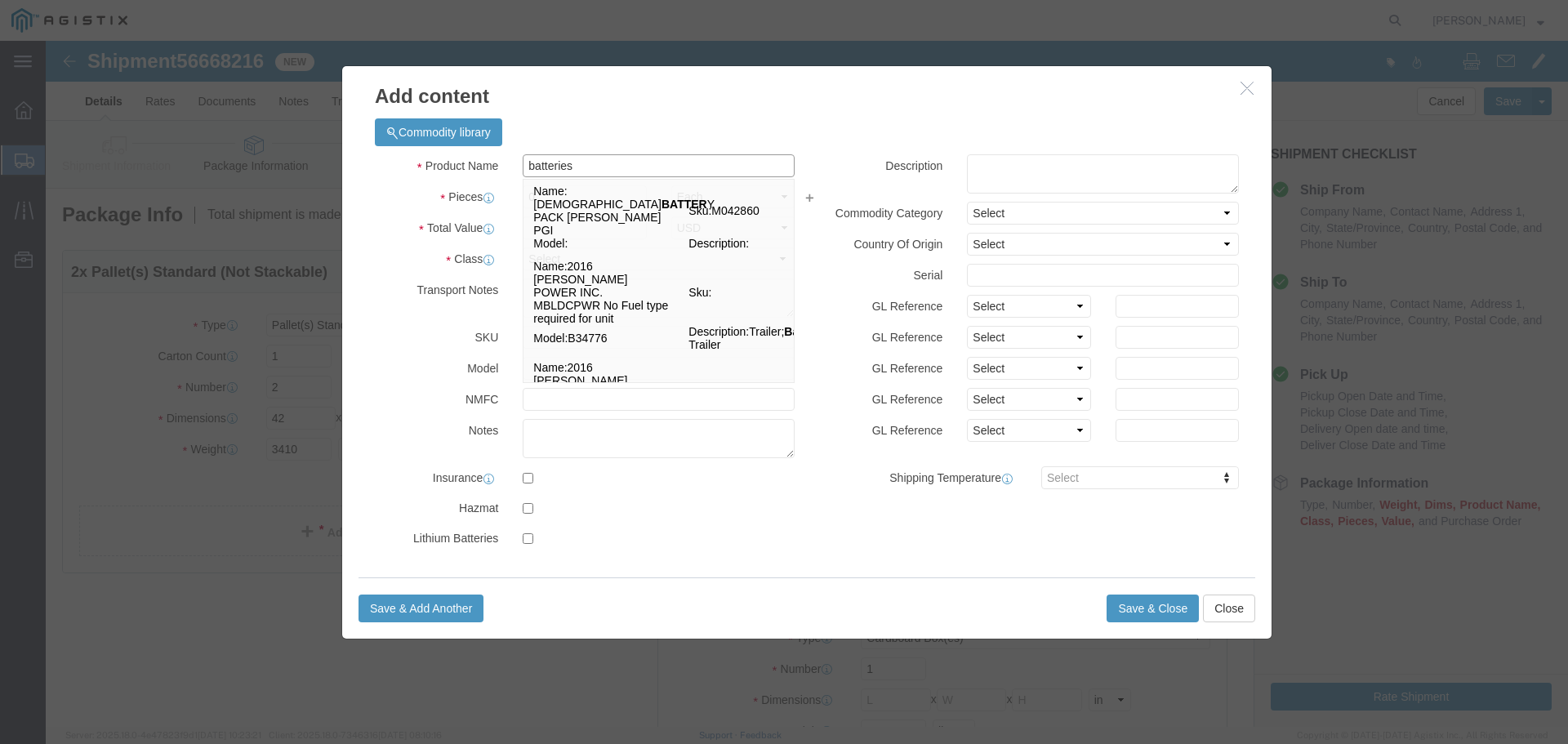
type input "batteries"
click textarea
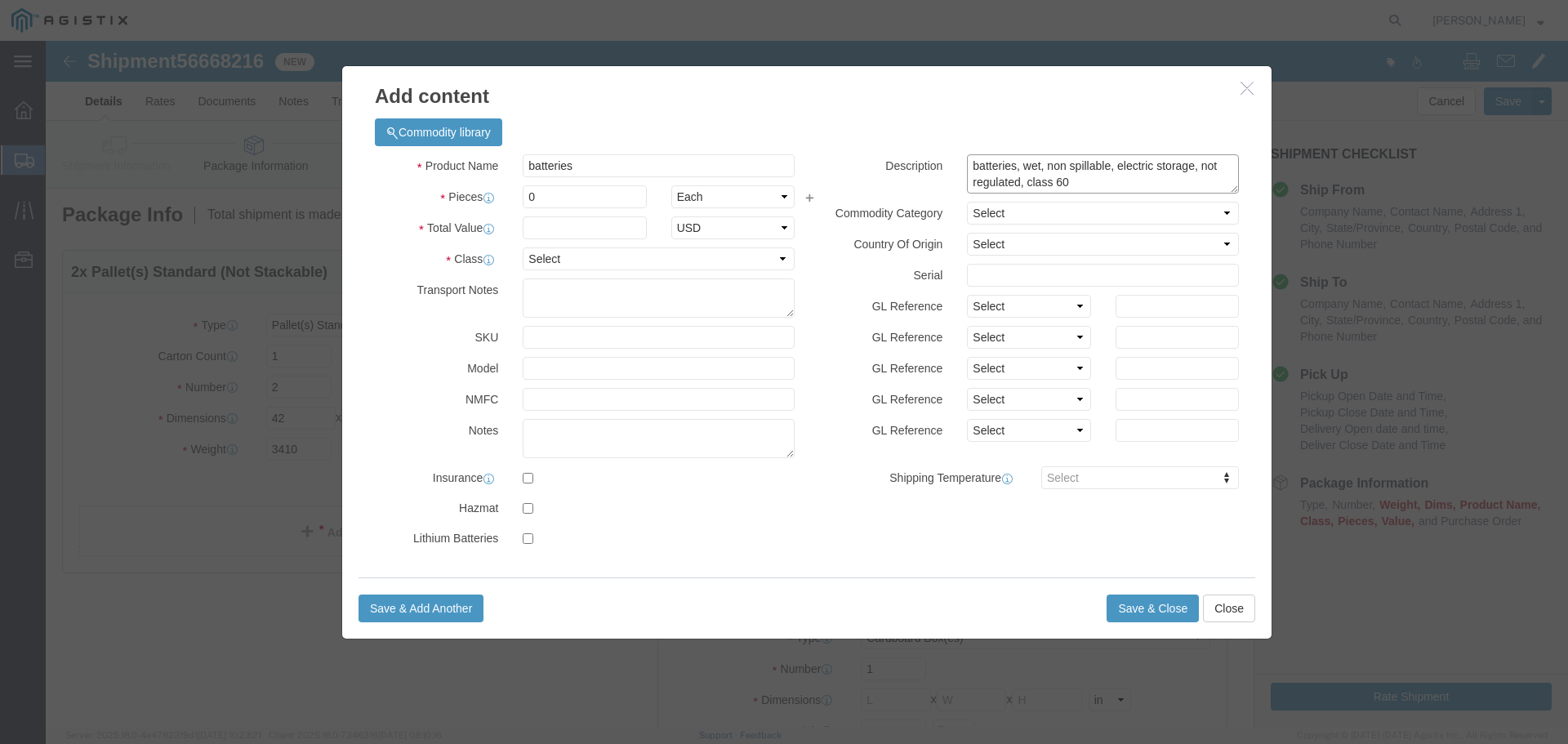
type textarea "batteries, wet, non spillable, electric storage, not regulated, class 60"
drag, startPoint x: 495, startPoint y: 163, endPoint x: 460, endPoint y: 156, distance: 35.7
click div "0"
type input "2"
click input "text"
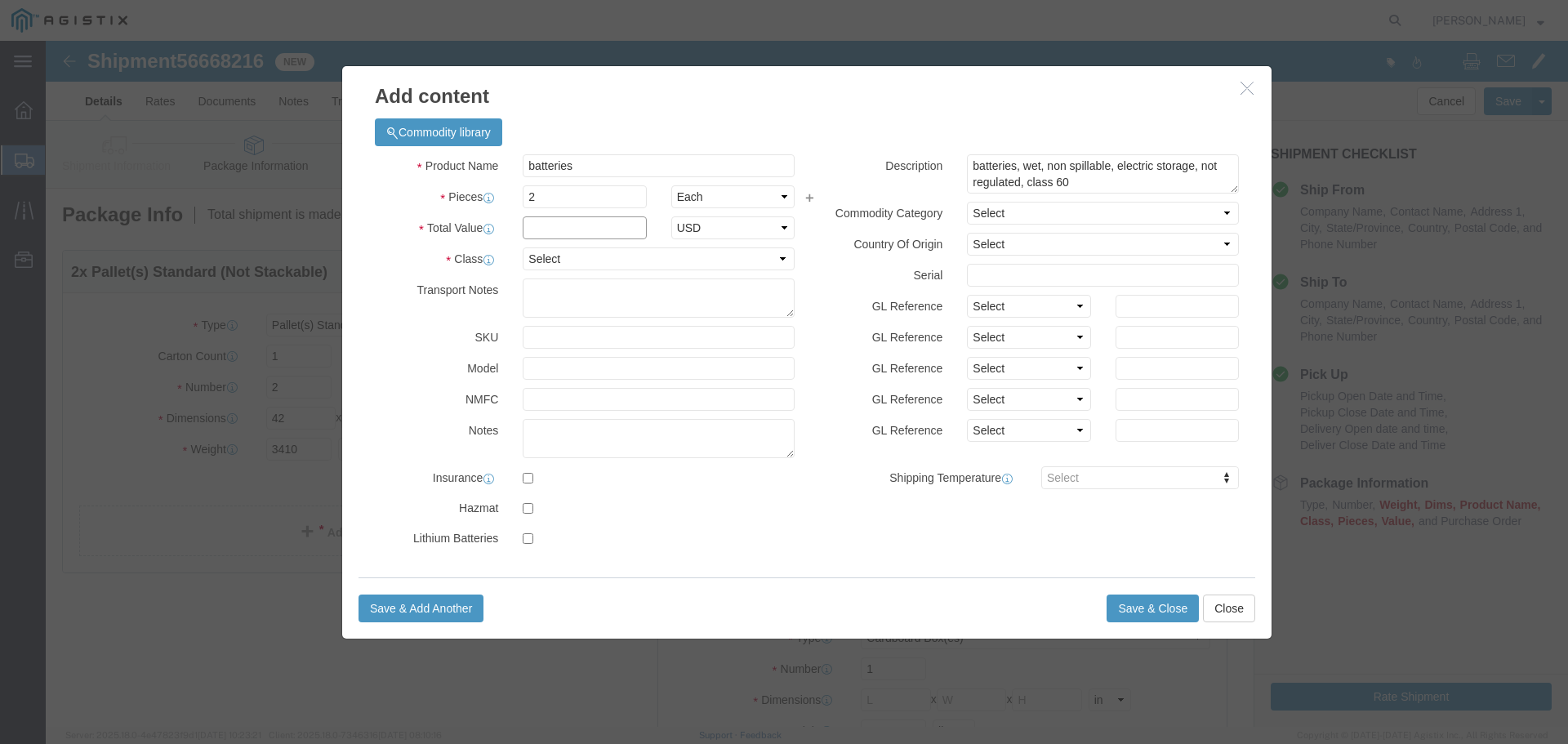
paste input "$10,695.07"
click input "$10,695.07"
type input "10695.07"
click select "Select 50 55 60 65 70 85 92.5 100 125 175 250 300 400"
select select "60"
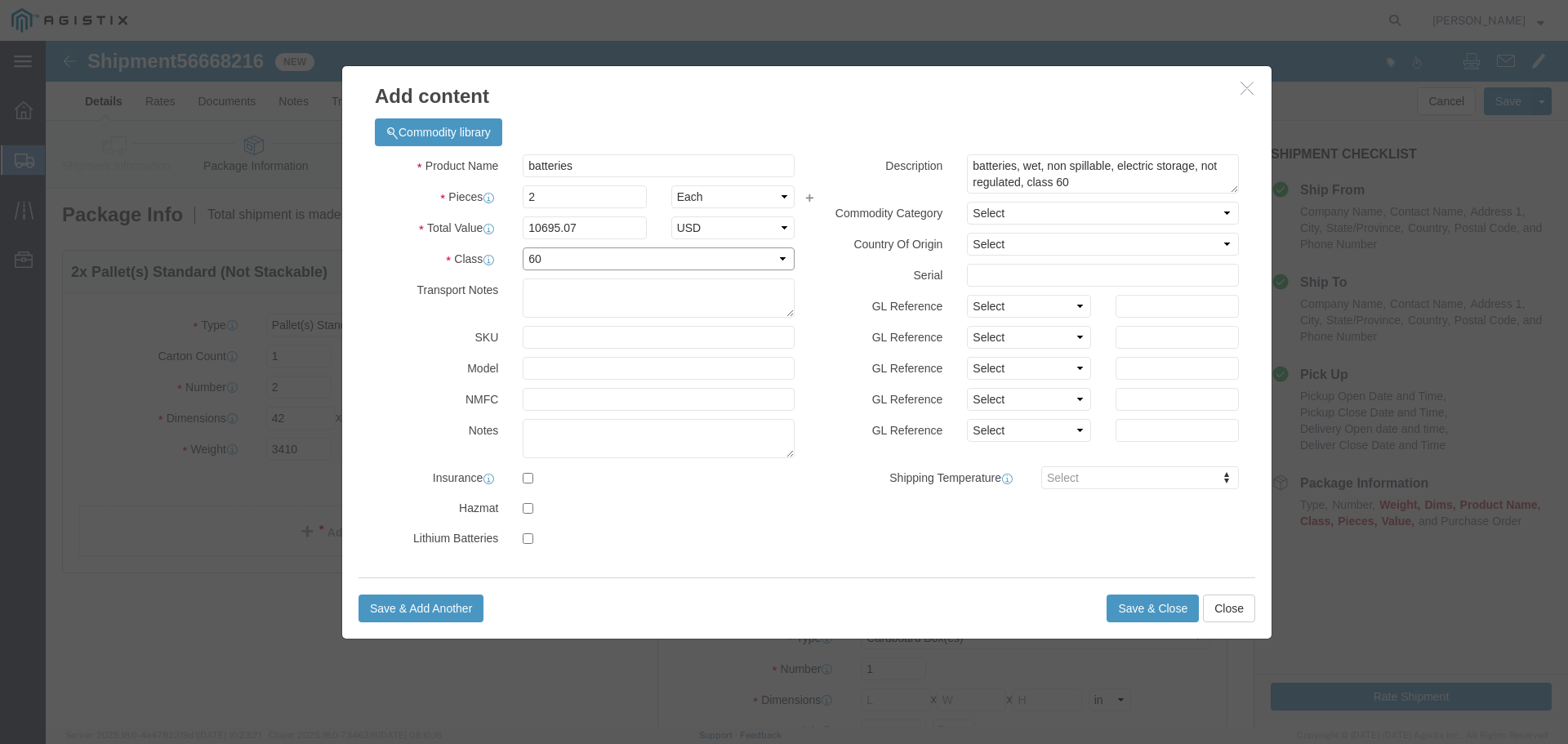
click select "Select 50 55 60 65 70 85 92.5 100 125 175 250 300 400"
click button "Save & Close"
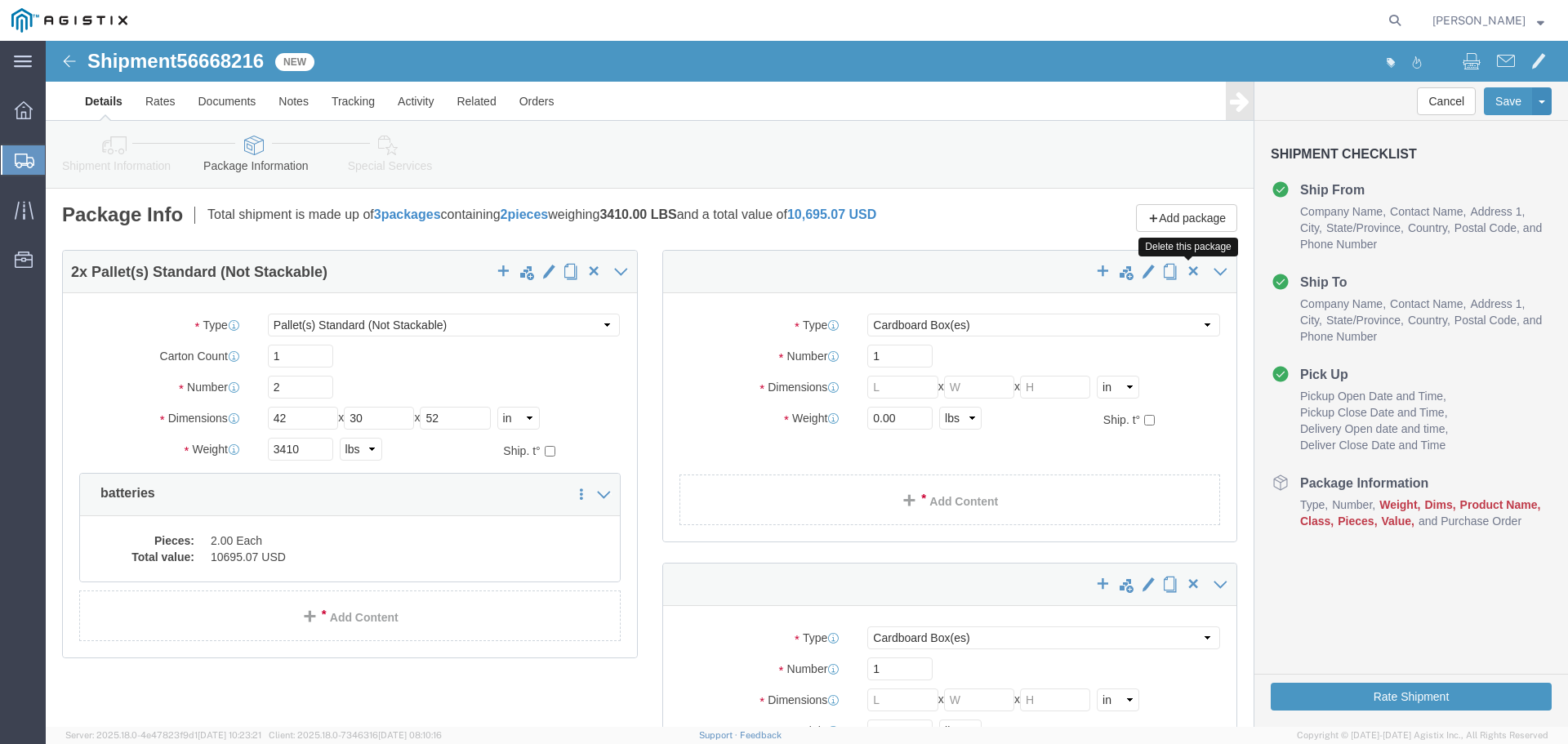
click span "button"
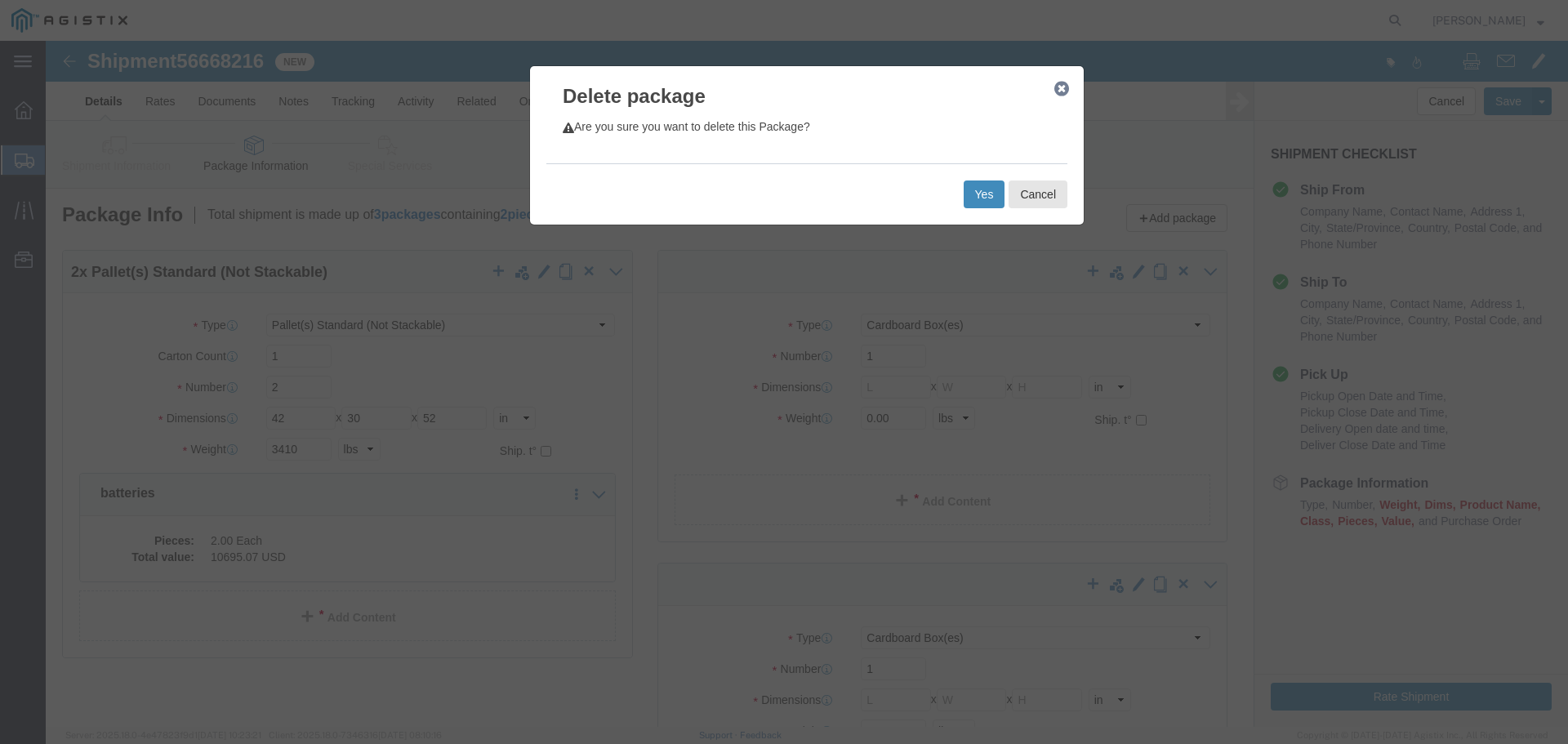
click button "Yes"
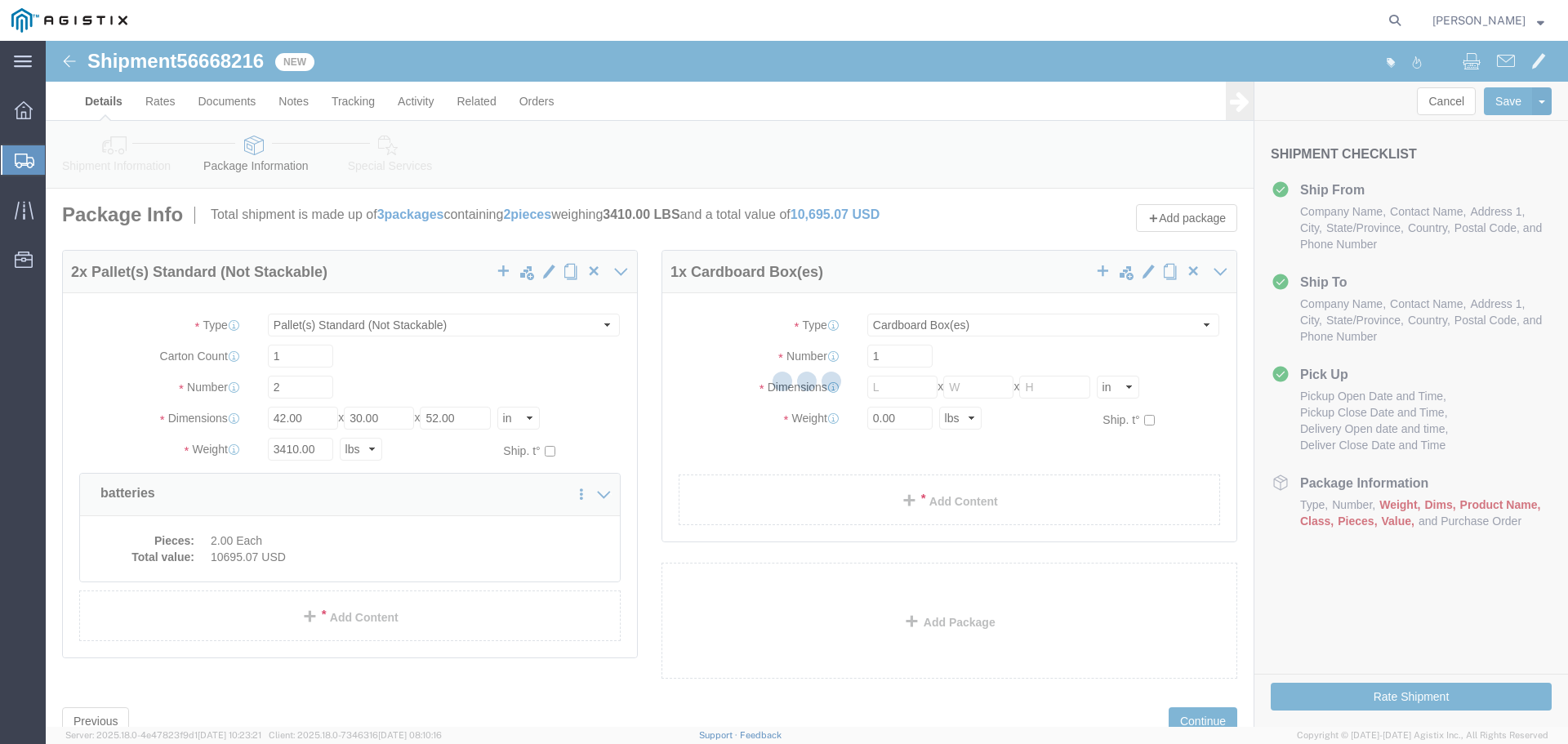
scroll to position [0, 0]
select select "PSNS"
select select "CBOX"
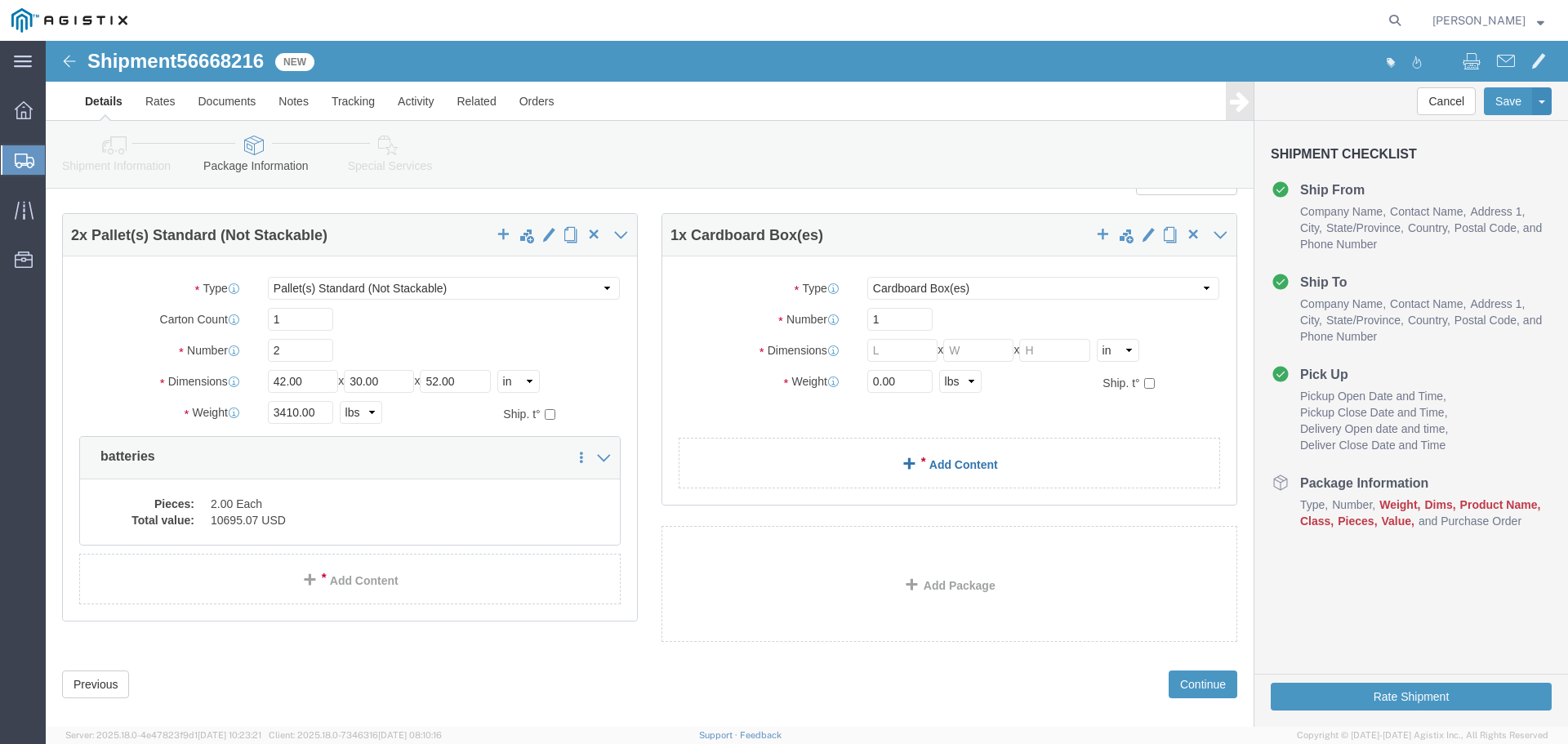
scroll to position [59, 0]
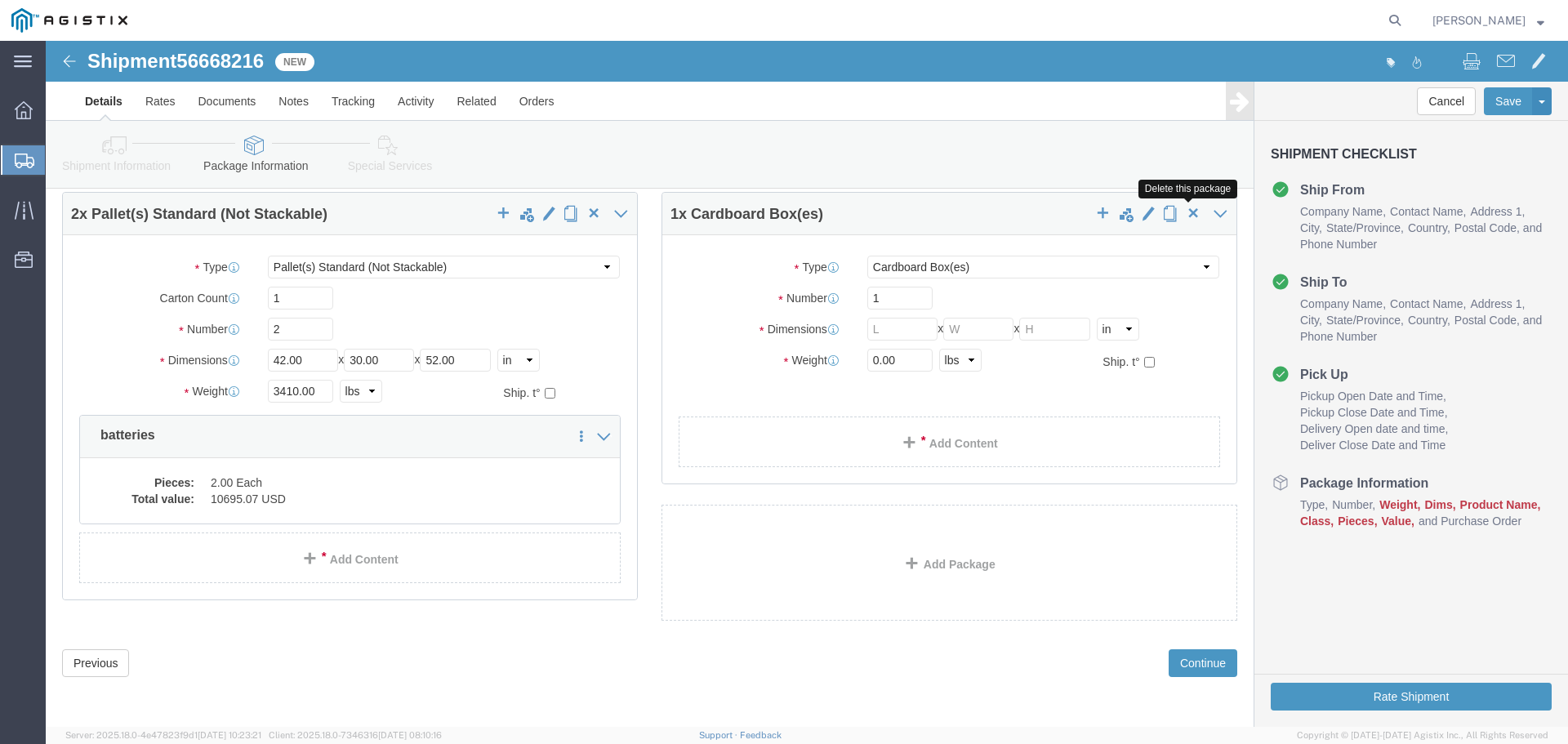
click span "button"
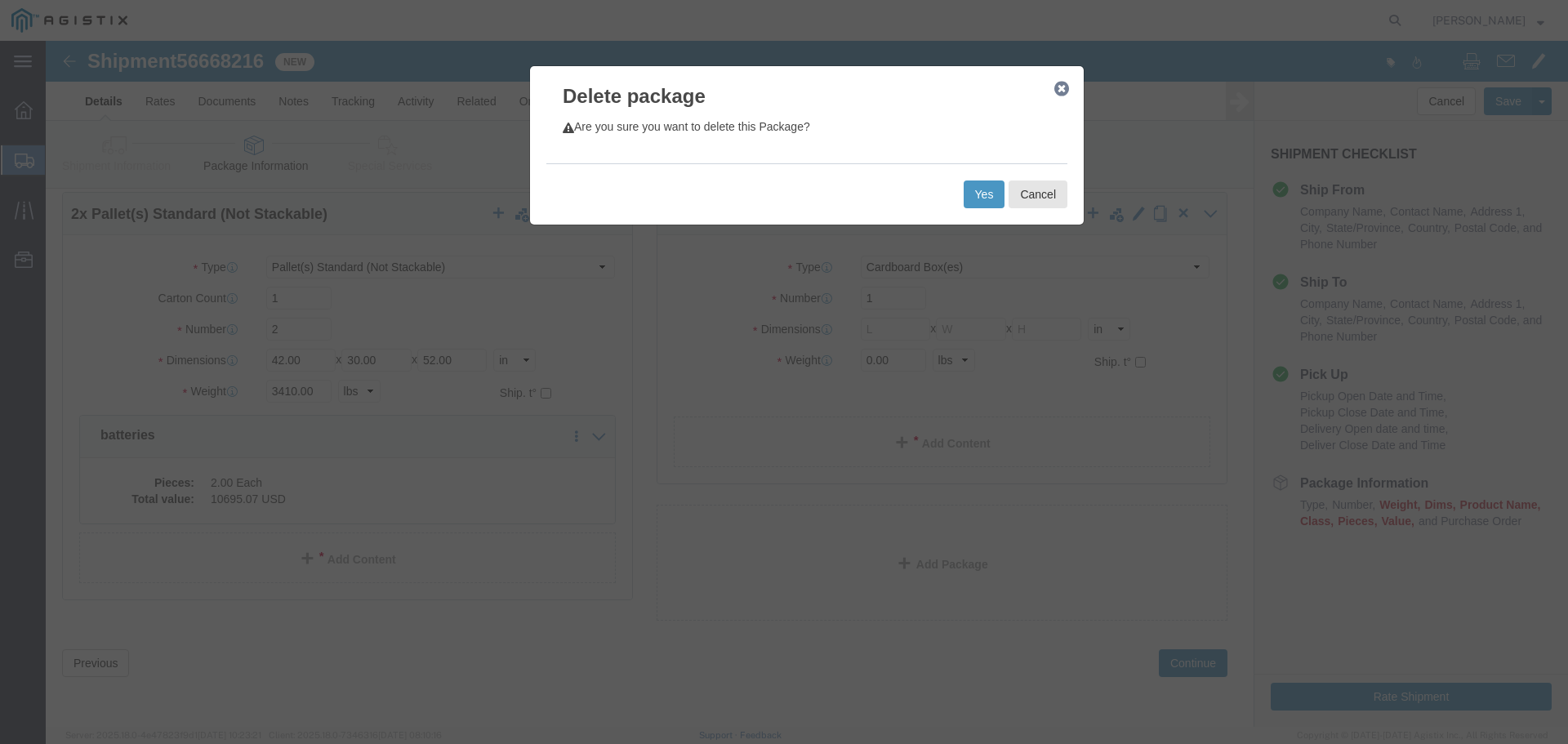
click div "Yes Cancel"
click button "Yes"
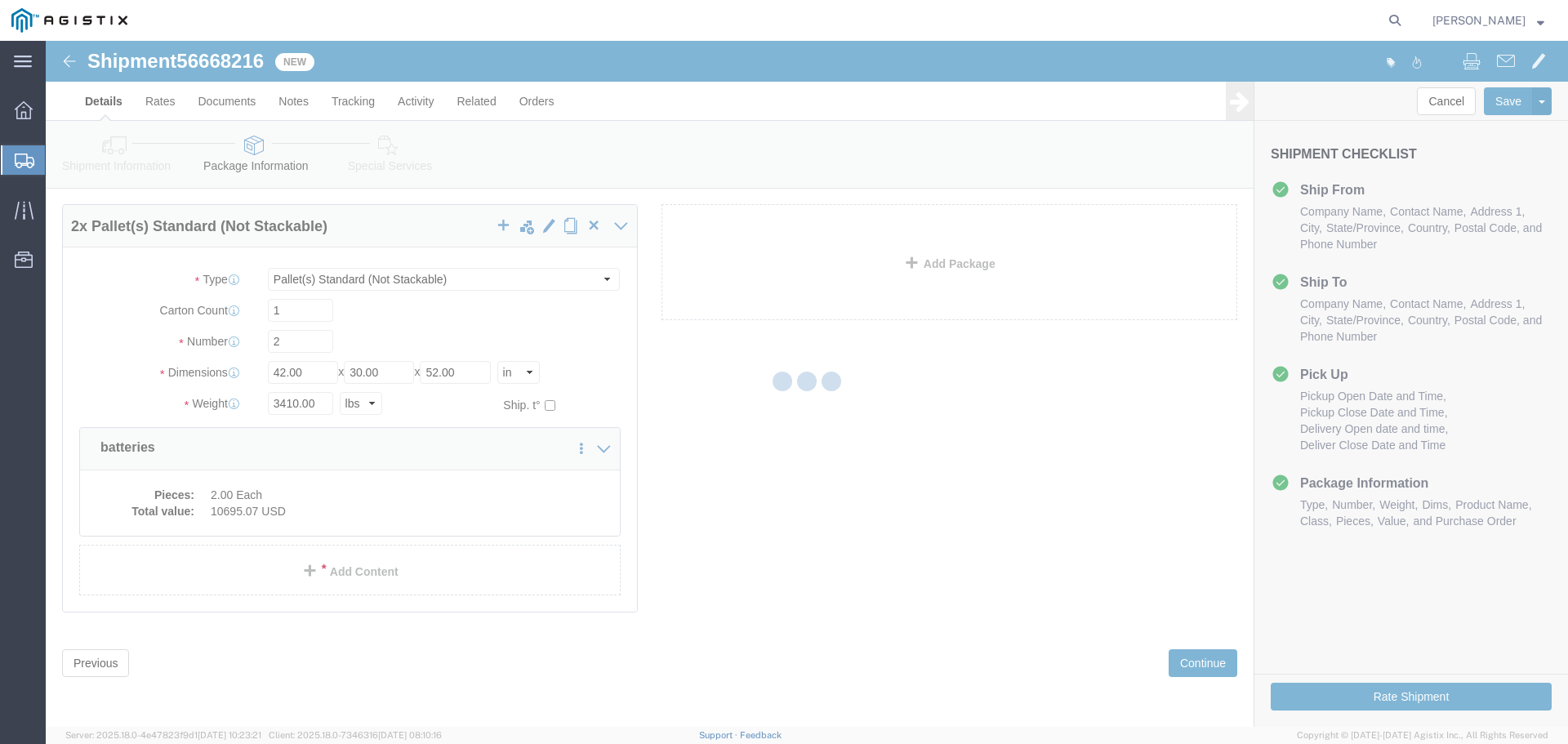
scroll to position [0, 0]
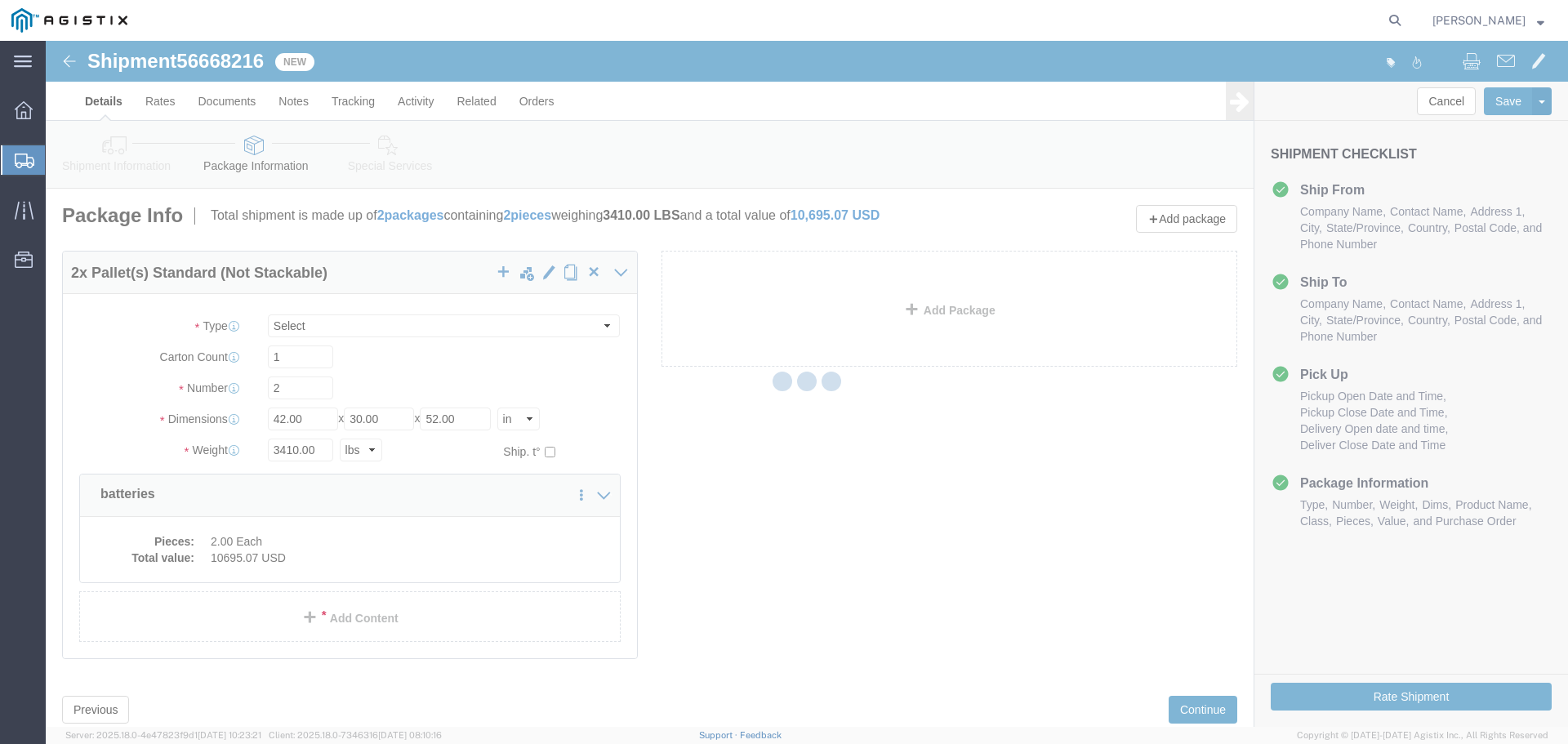
select select "PSNS"
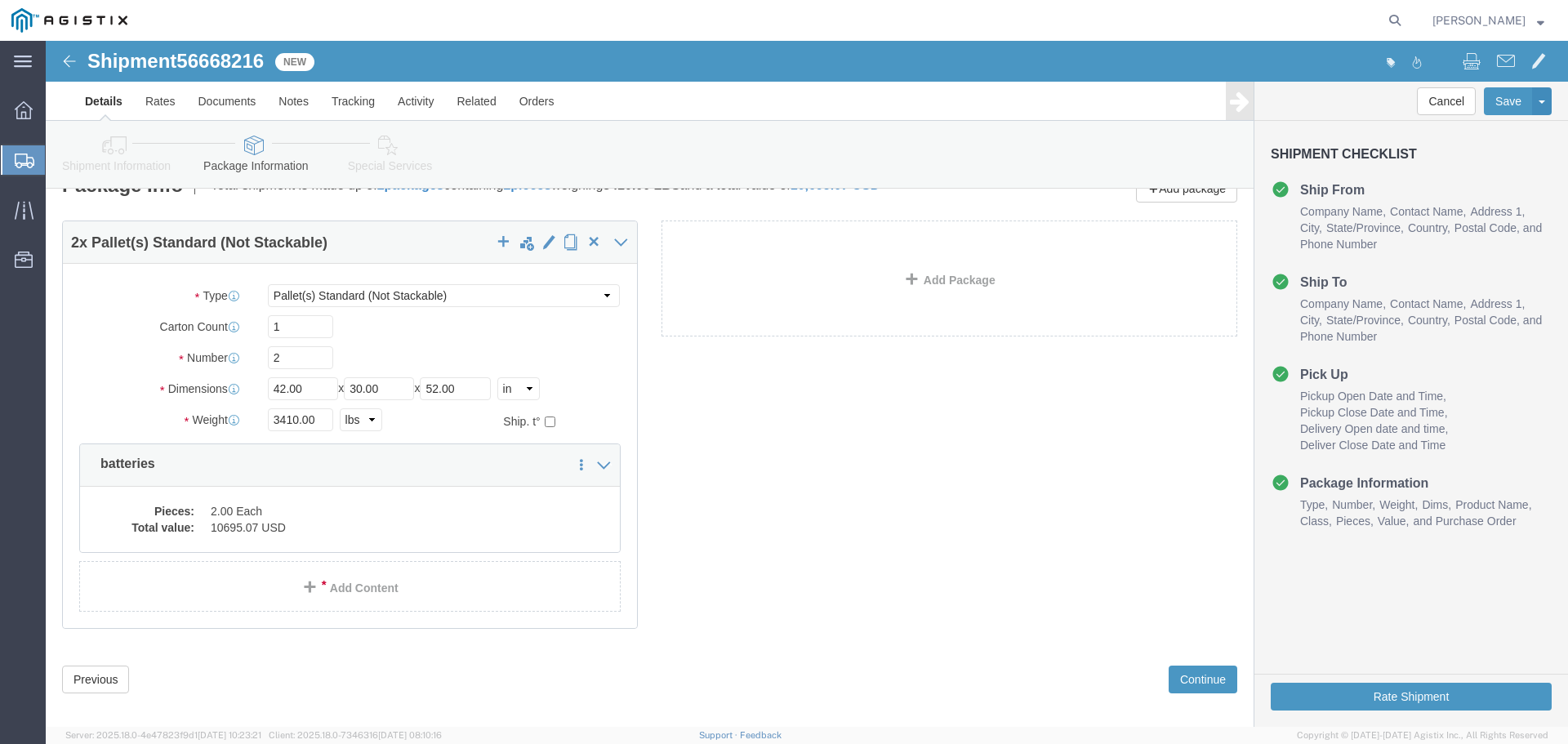
scroll to position [47, 0]
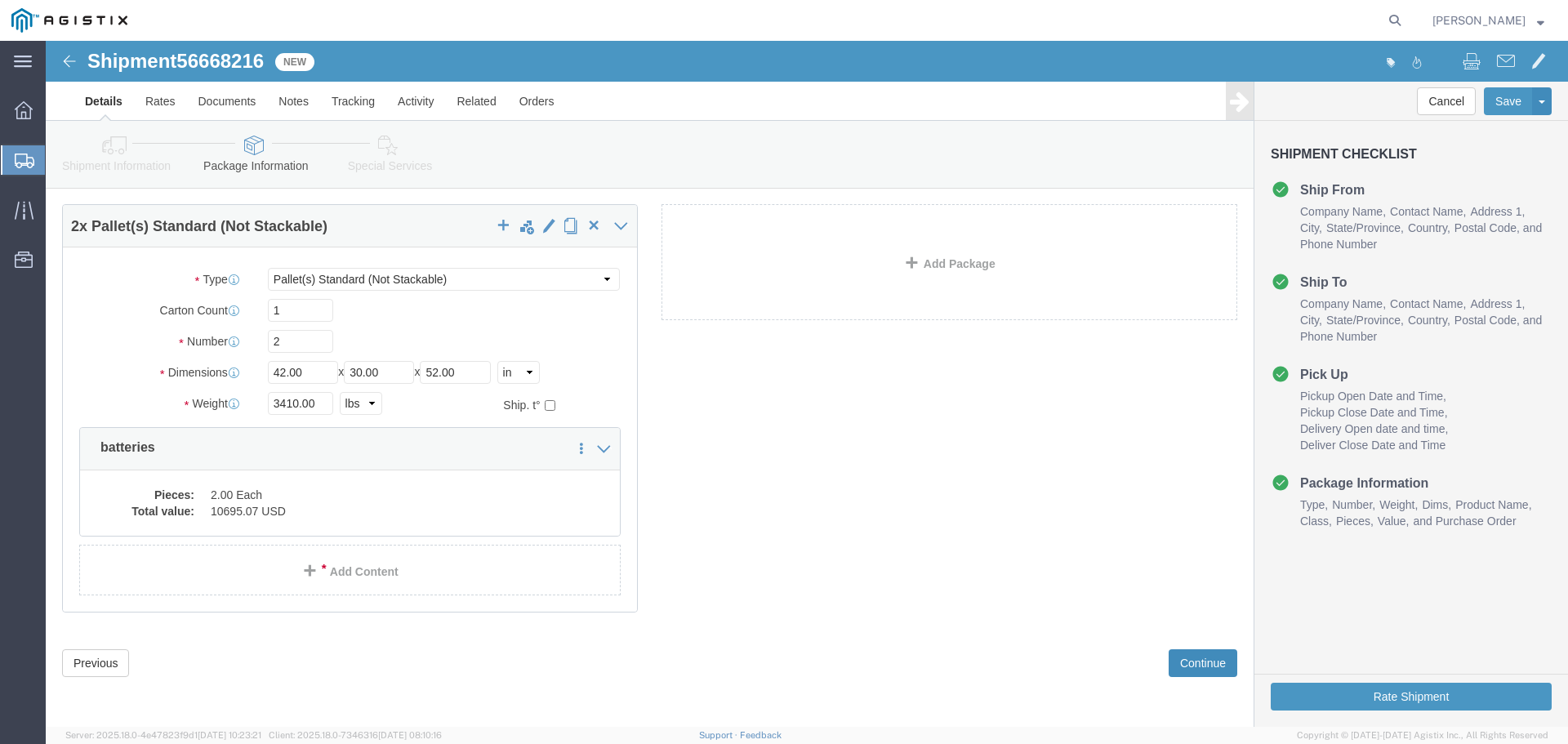
click button "Continue"
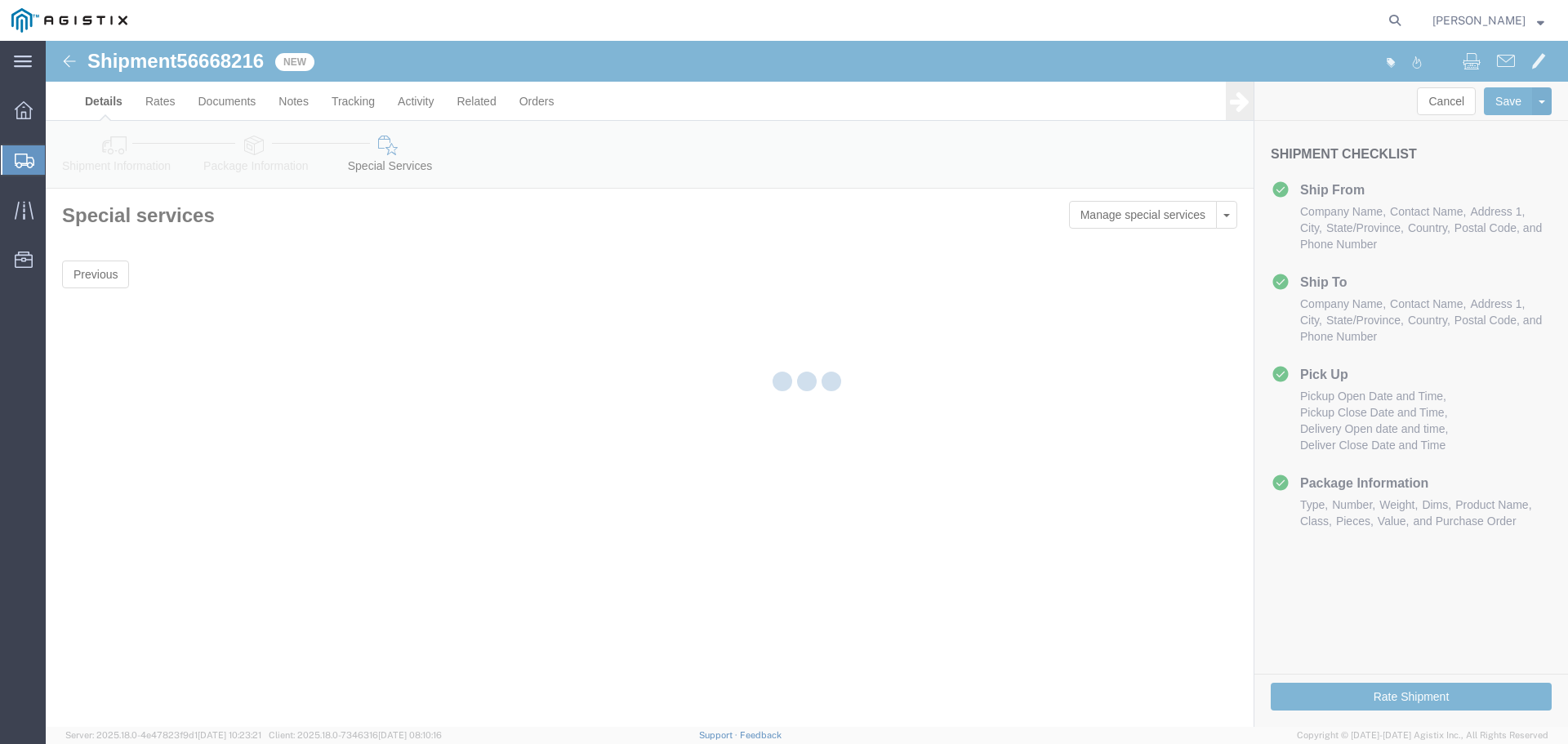
scroll to position [0, 0]
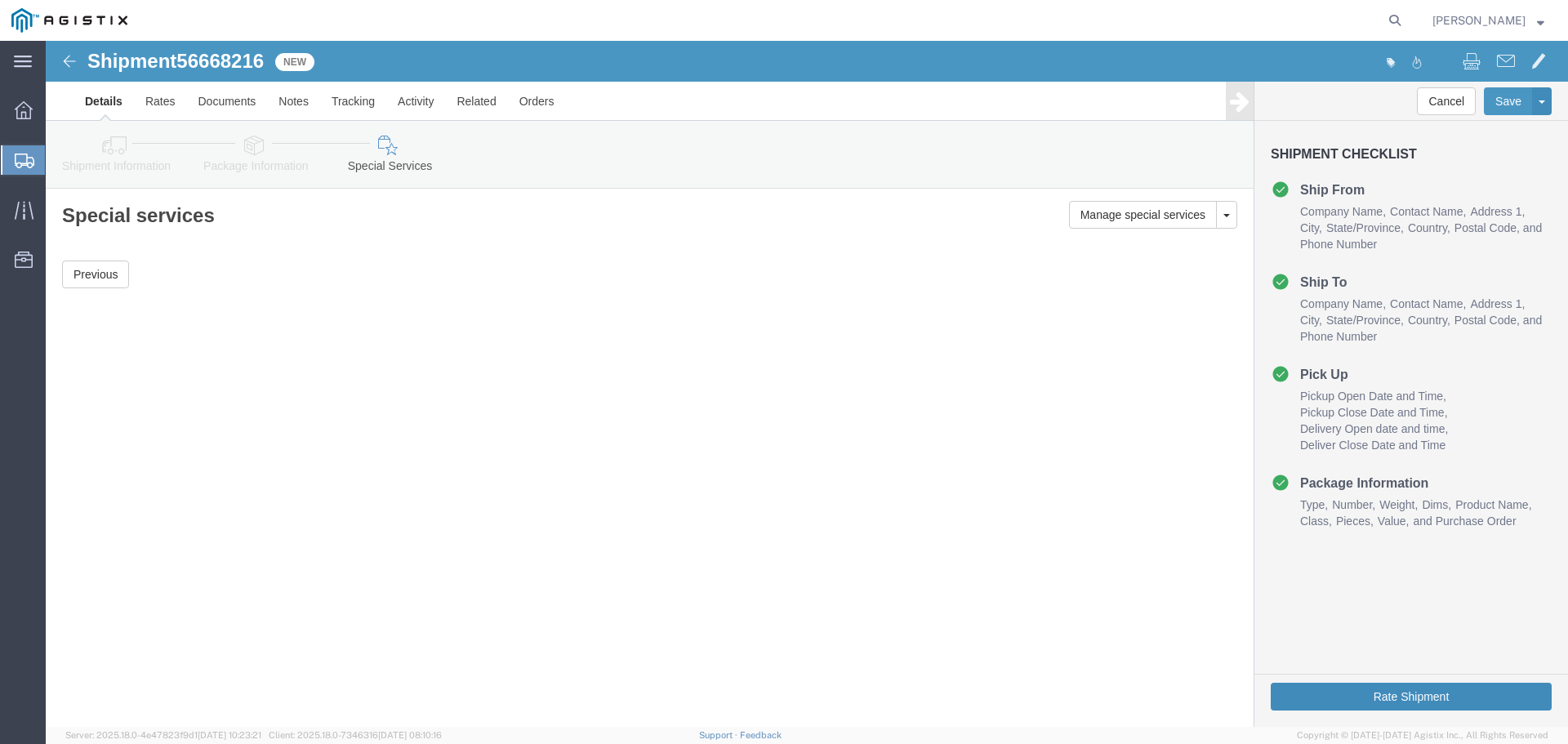
click button "Rate Shipment"
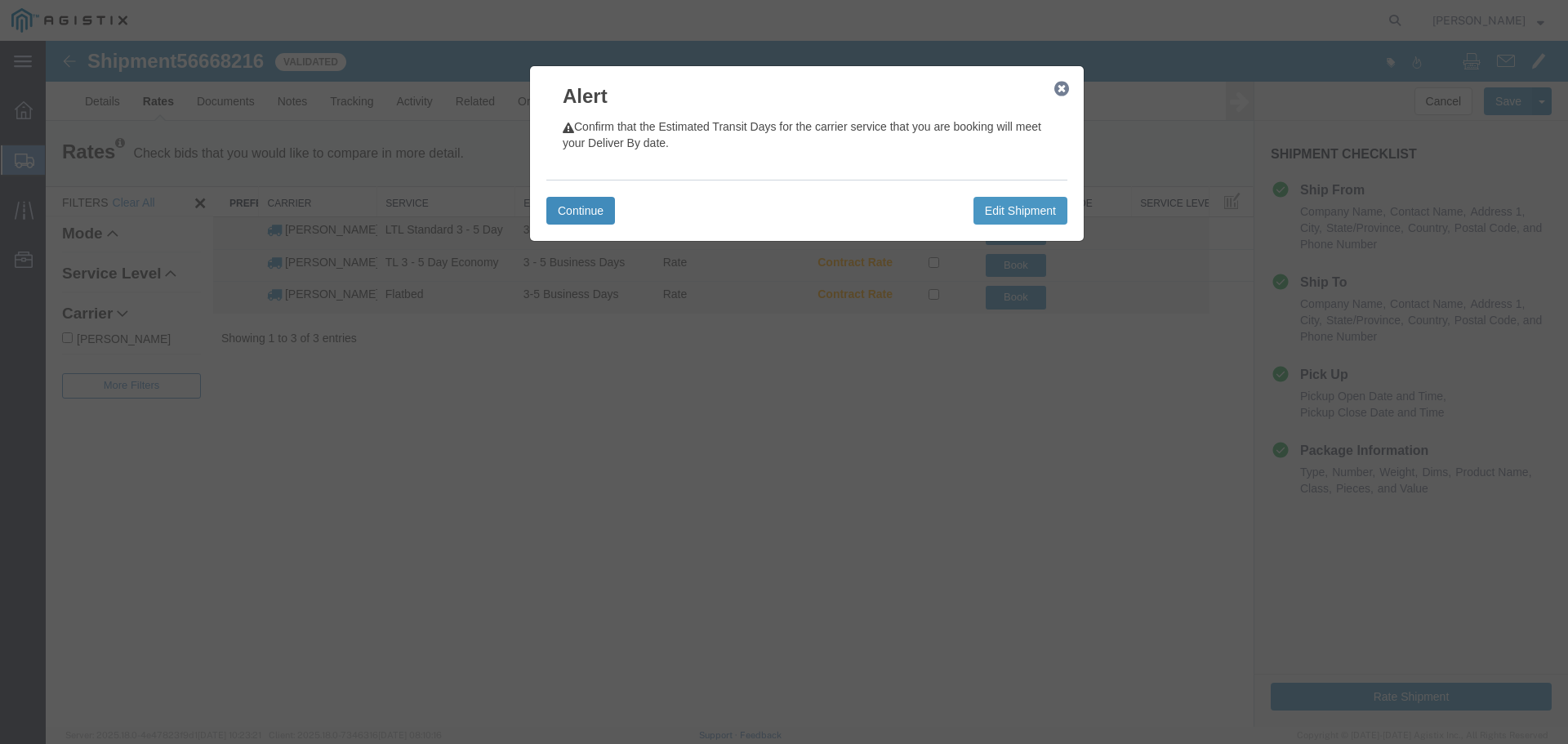
click at [592, 214] on button "Continue" at bounding box center [580, 211] width 68 height 28
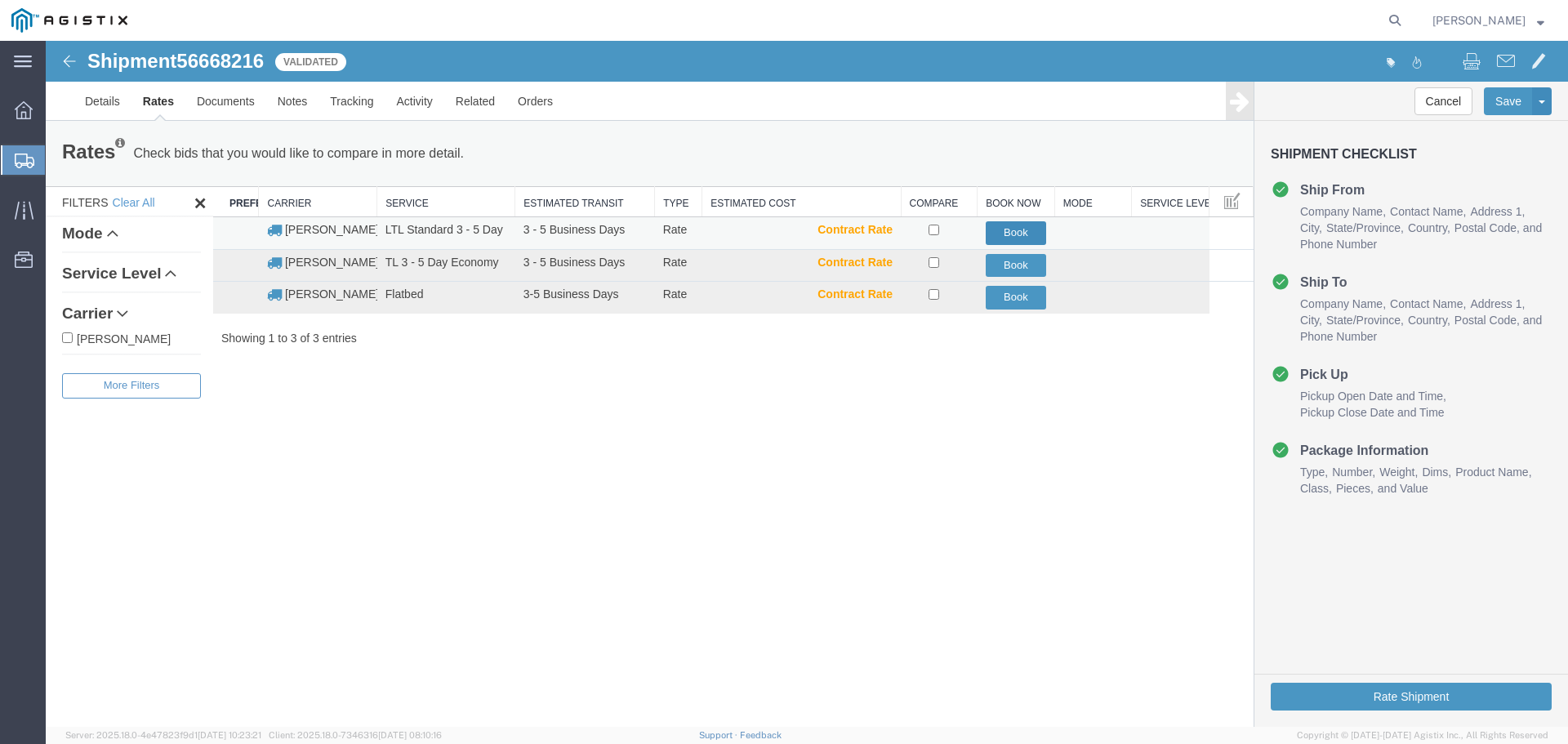
click at [1024, 228] on button "Book" at bounding box center [1016, 232] width 61 height 23
